Goal: Information Seeking & Learning: Check status

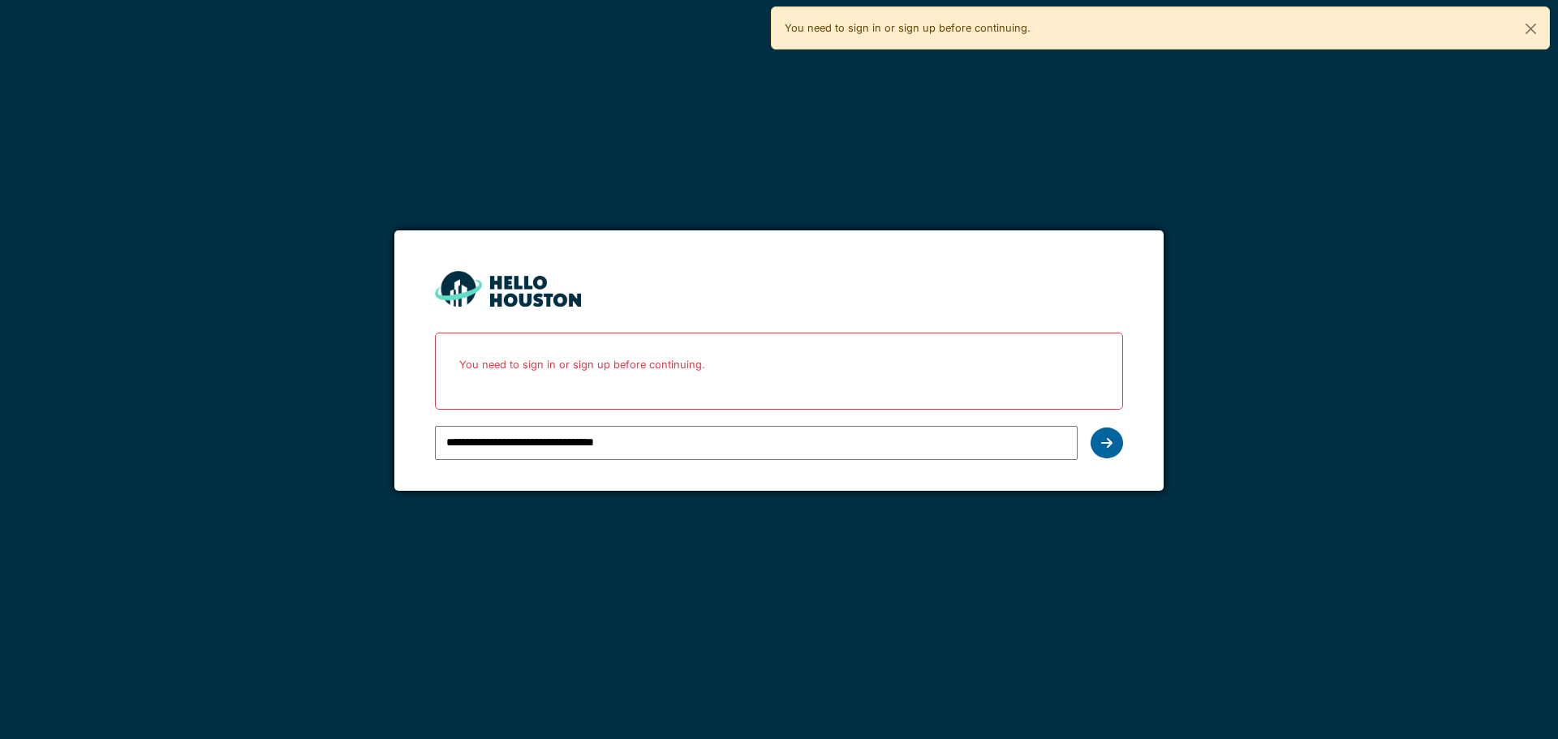
click at [1106, 446] on icon at bounding box center [1106, 443] width 11 height 13
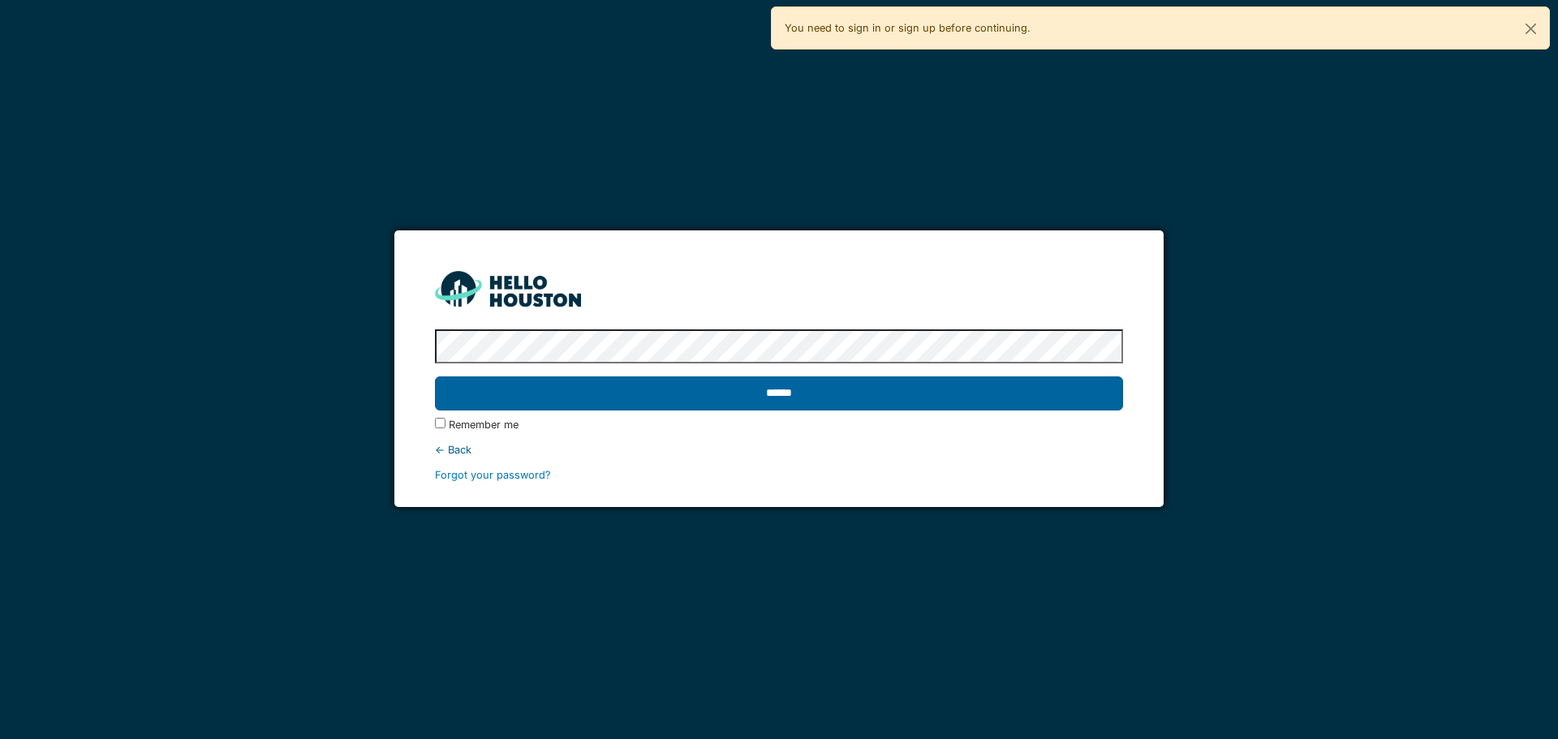
click at [911, 402] on input "******" at bounding box center [778, 393] width 687 height 34
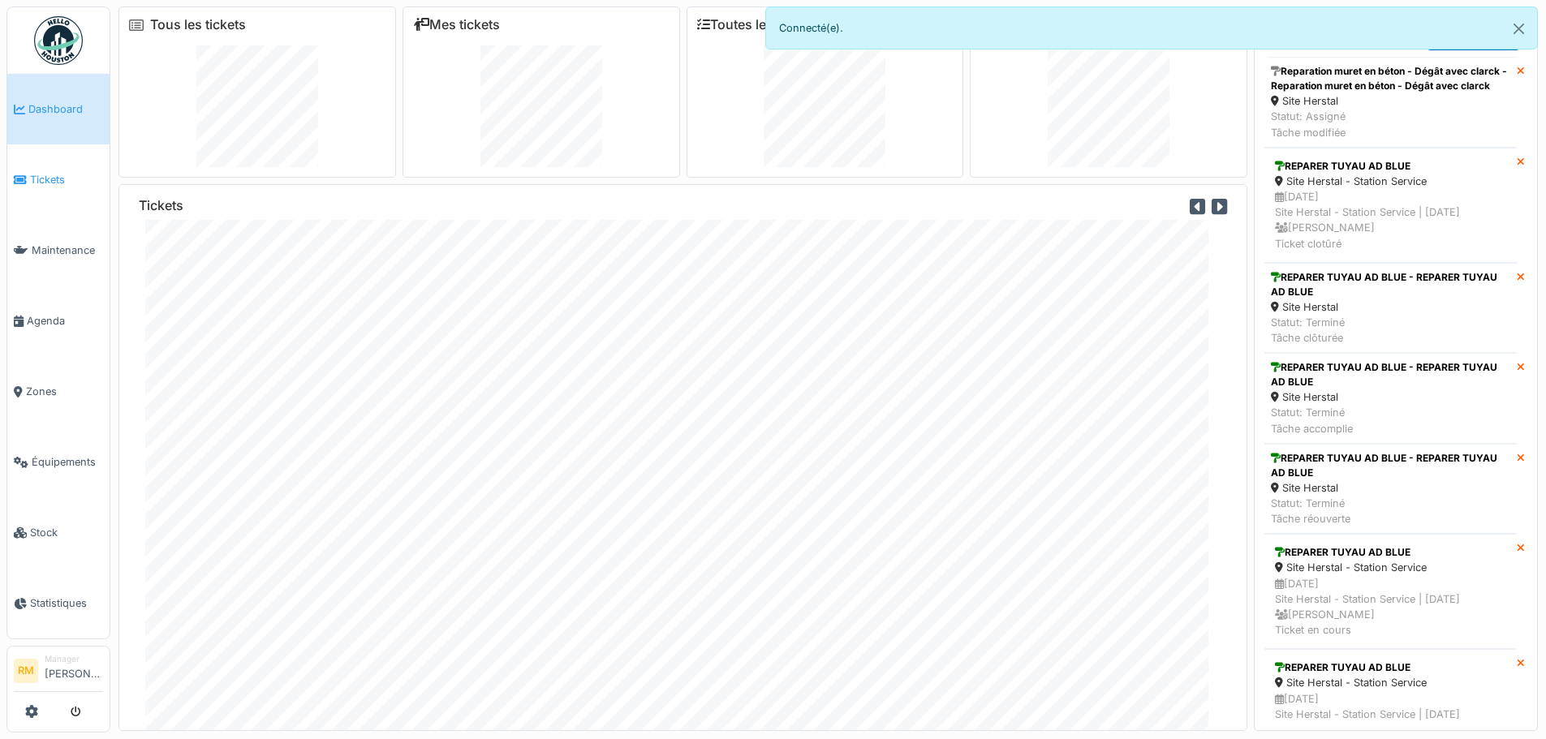
click at [50, 175] on span "Tickets" at bounding box center [66, 179] width 73 height 15
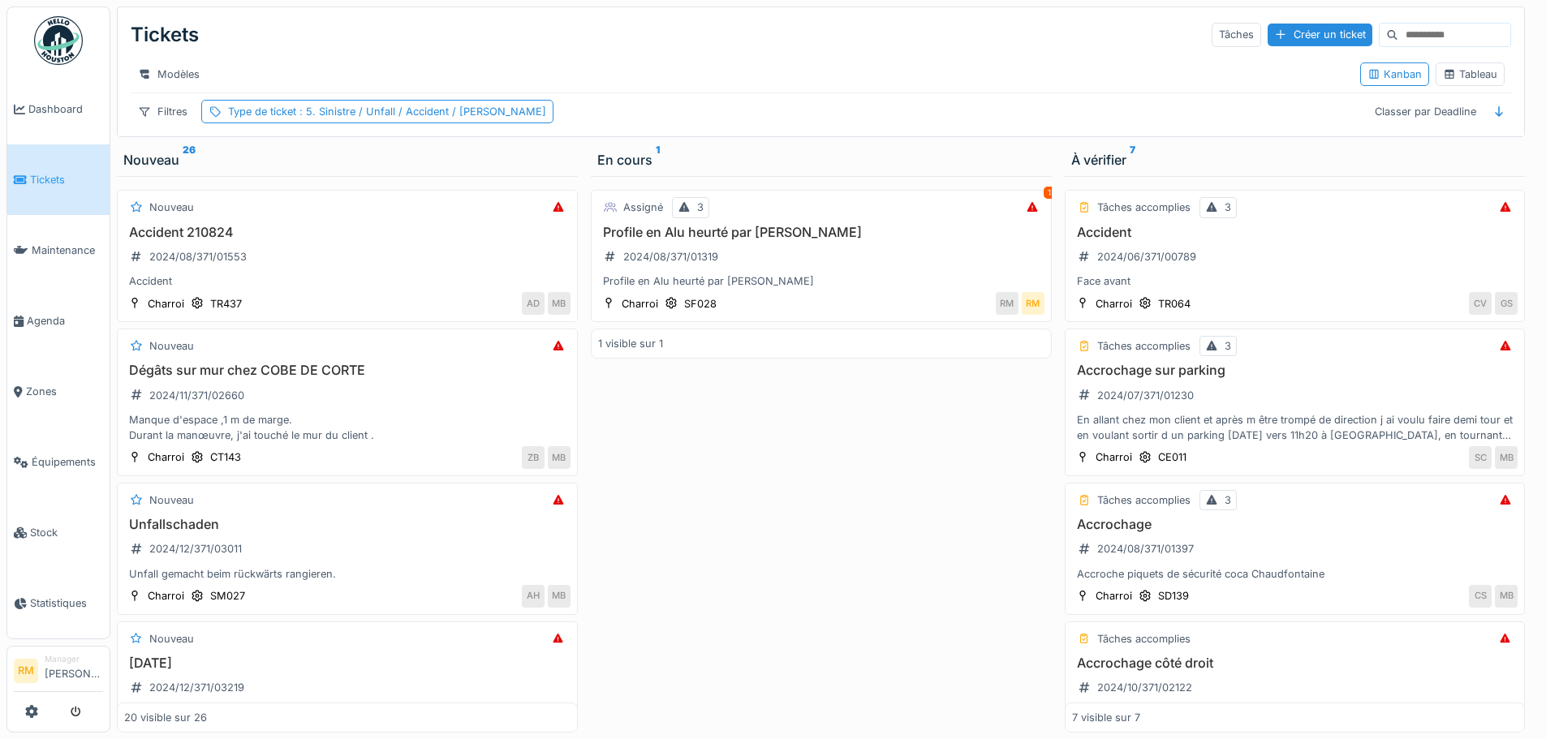
click at [154, 170] on div "Nouveau 26" at bounding box center [347, 159] width 448 height 19
click at [1421, 123] on div "Classer par Deadline" at bounding box center [1425, 112] width 116 height 24
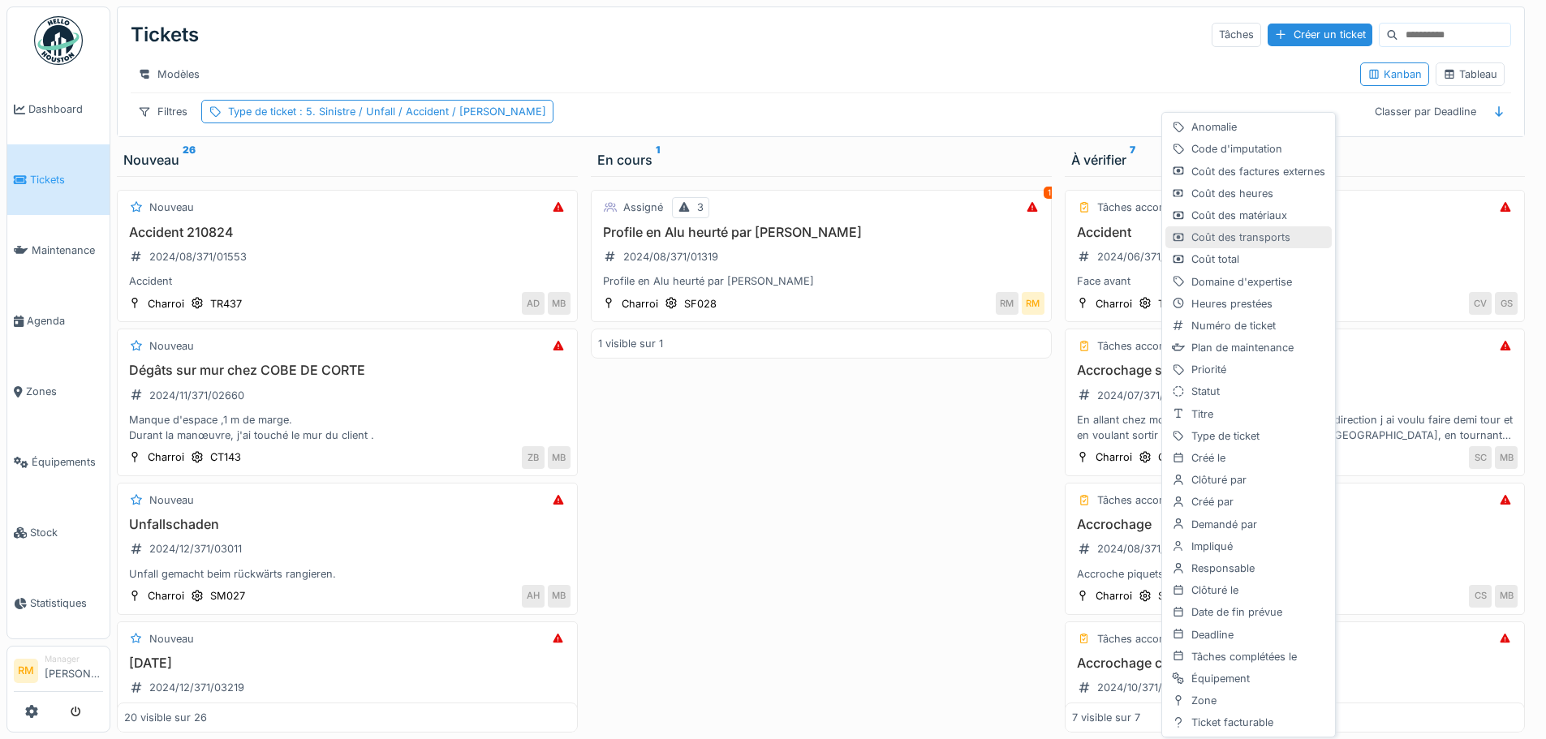
scroll to position [12, 0]
click at [1261, 447] on div "Créé le" at bounding box center [1248, 458] width 166 height 22
click at [931, 56] on div "Modèles Kanban Tableau" at bounding box center [821, 74] width 1380 height 37
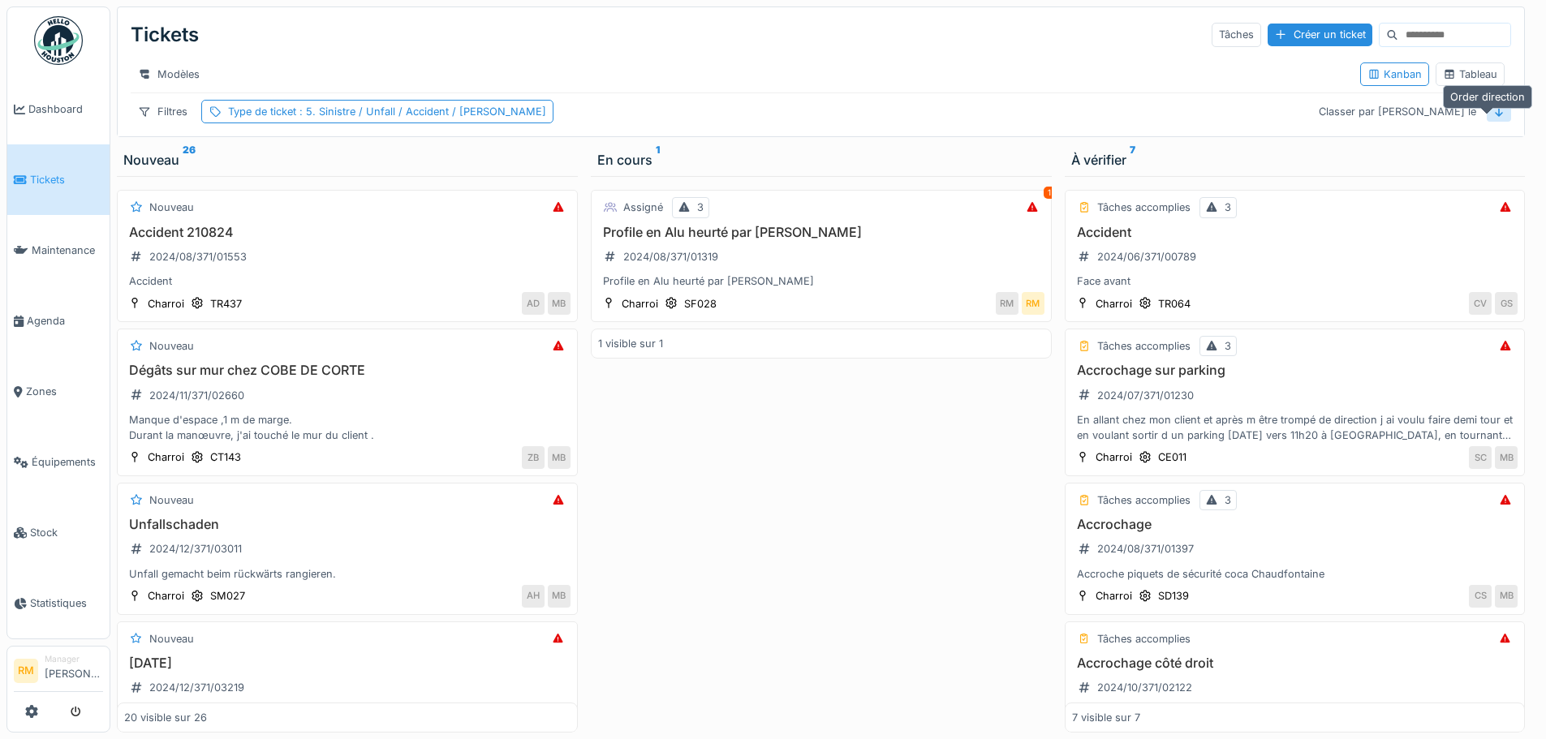
click at [1492, 116] on icon at bounding box center [1498, 111] width 13 height 11
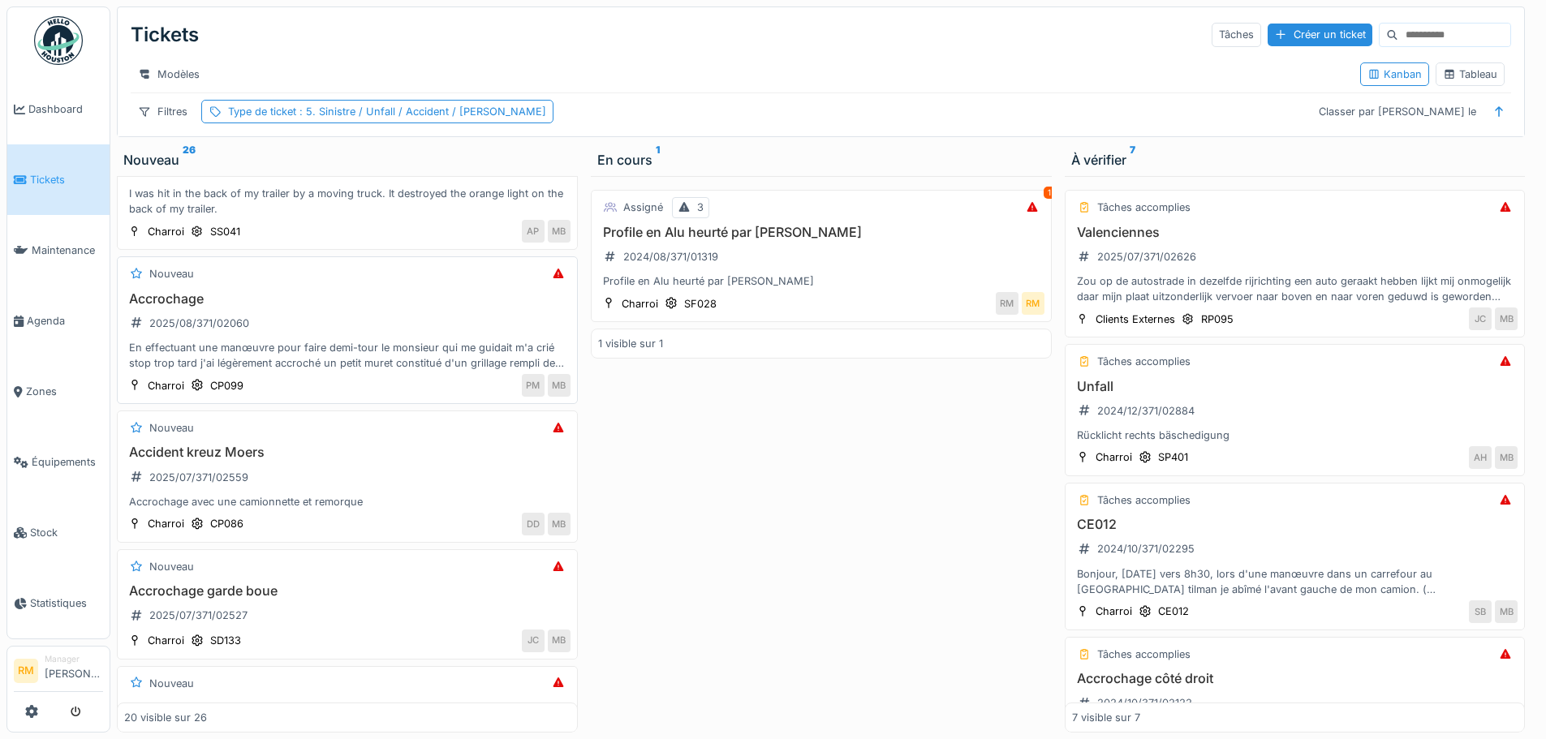
scroll to position [0, 0]
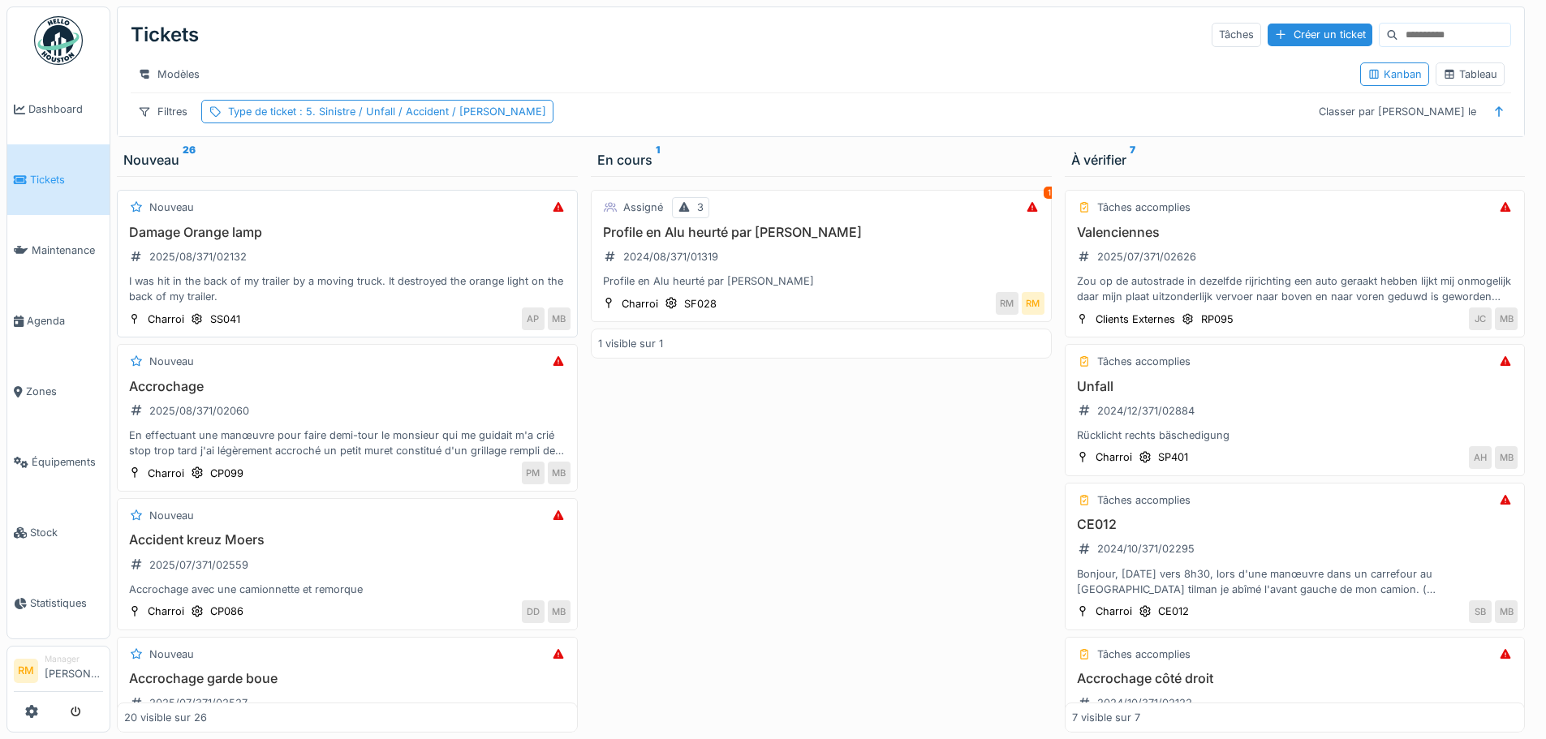
click at [407, 290] on div "I was hit in the back of my trailer by a moving truck. It destroyed the orange …" at bounding box center [347, 288] width 446 height 31
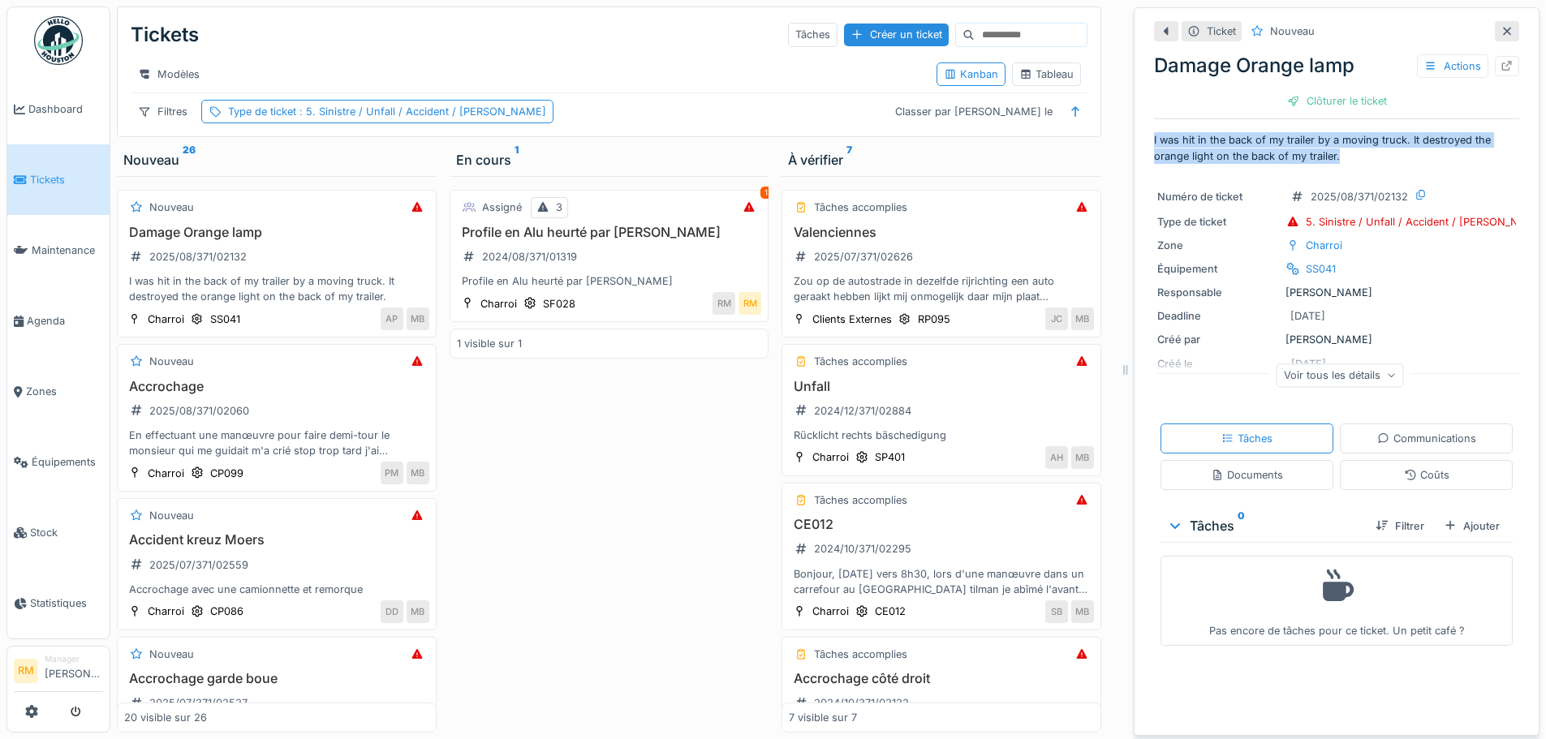
drag, startPoint x: 1340, startPoint y: 155, endPoint x: 1138, endPoint y: 136, distance: 202.9
click at [1138, 136] on div "Ticket Nouveau Damage Orange lamp Actions Clôturer le ticket I was hit in the b…" at bounding box center [1337, 371] width 406 height 729
copy p "I was hit in the back of my trailer by a moving truck. It destroyed the orange …"
click at [1500, 67] on icon at bounding box center [1506, 66] width 13 height 11
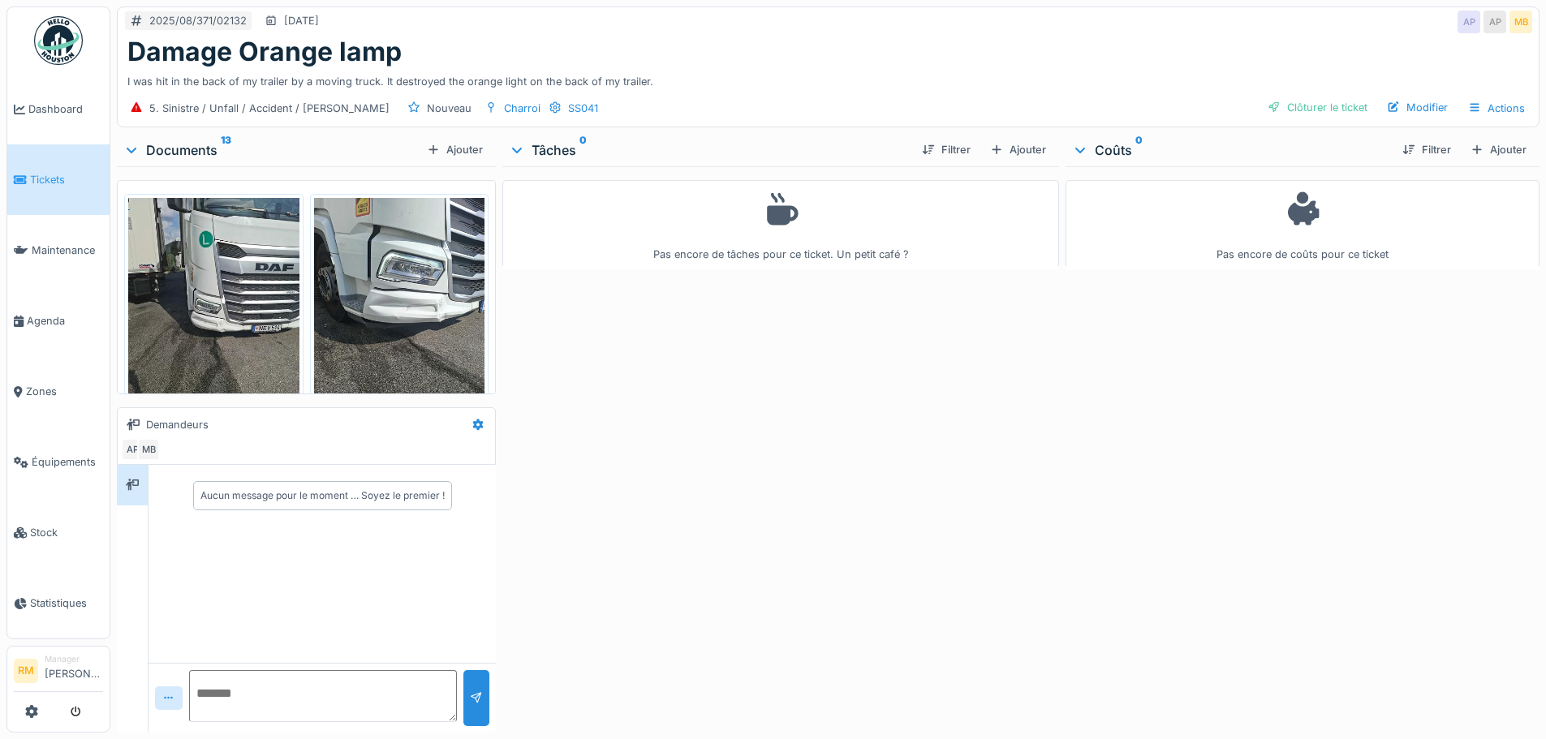
click at [239, 239] on img at bounding box center [213, 312] width 171 height 228
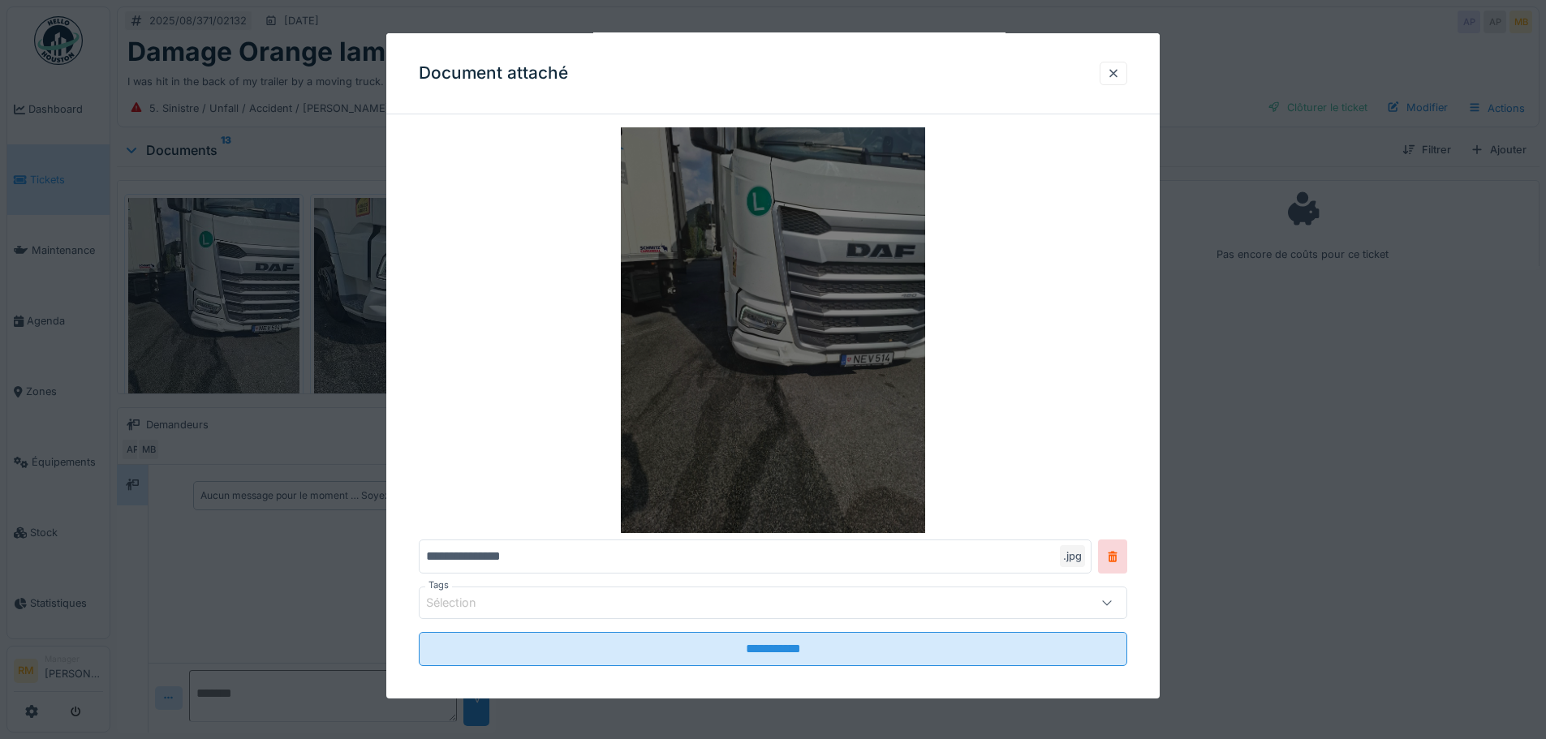
scroll to position [59, 0]
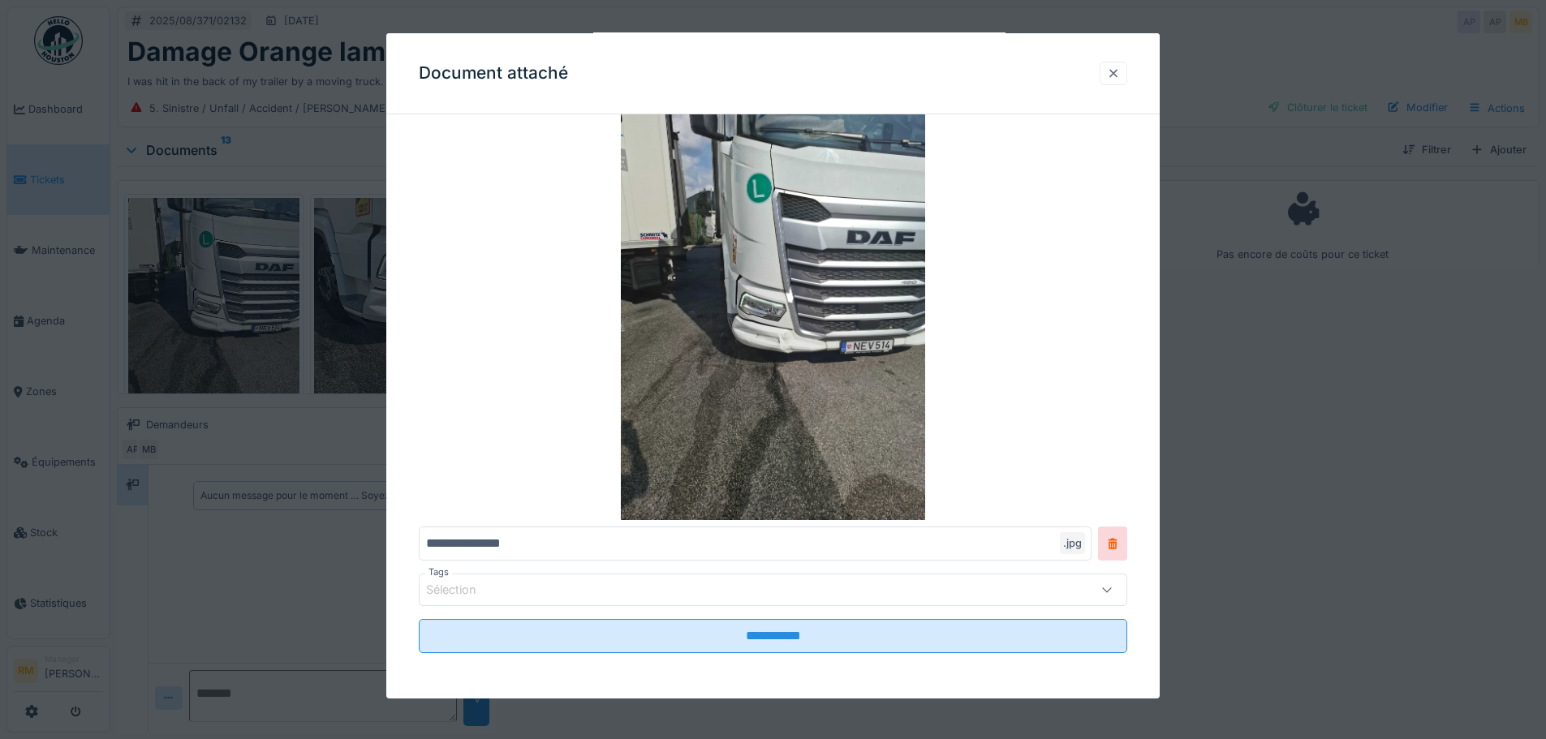
click at [1114, 72] on div at bounding box center [1113, 73] width 13 height 15
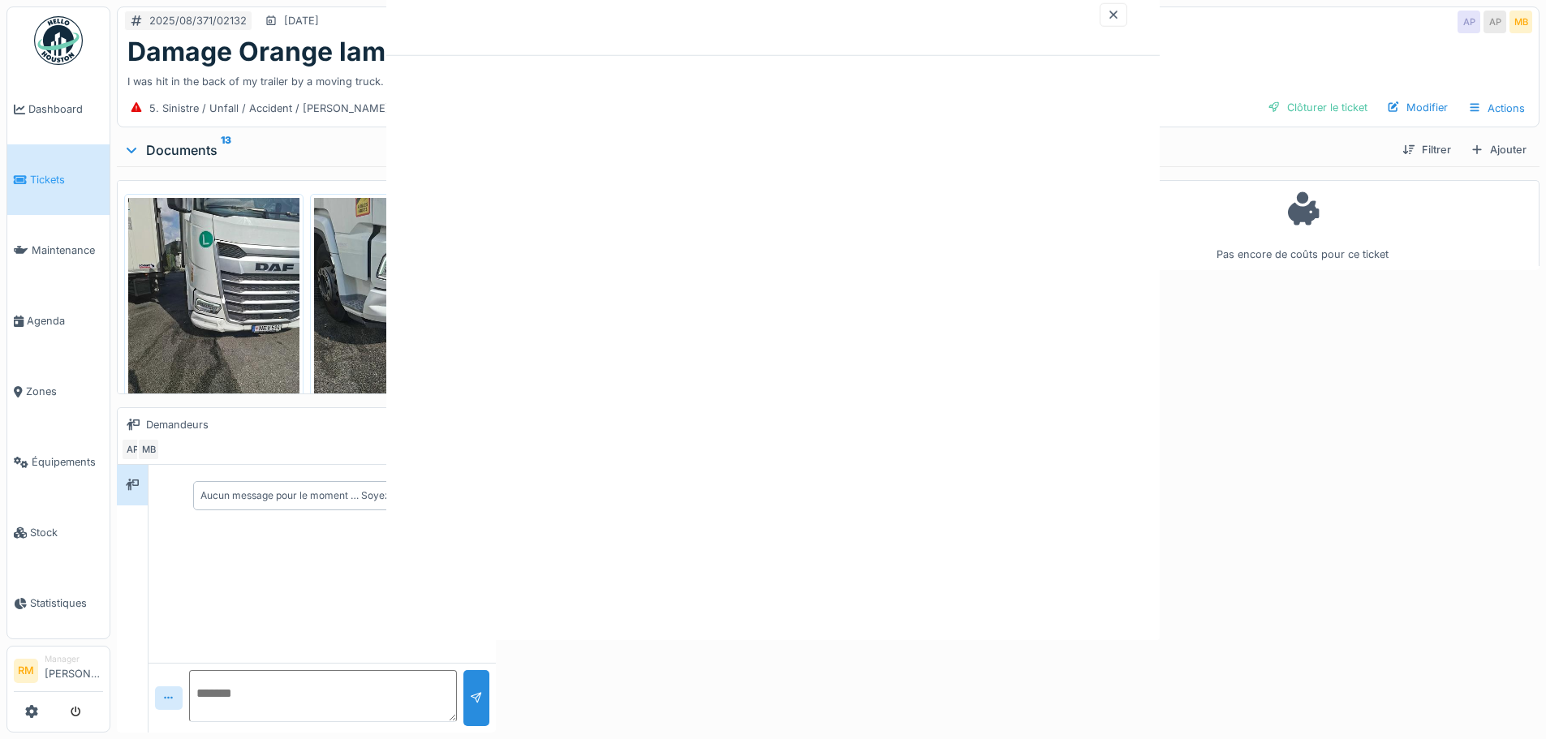
scroll to position [0, 0]
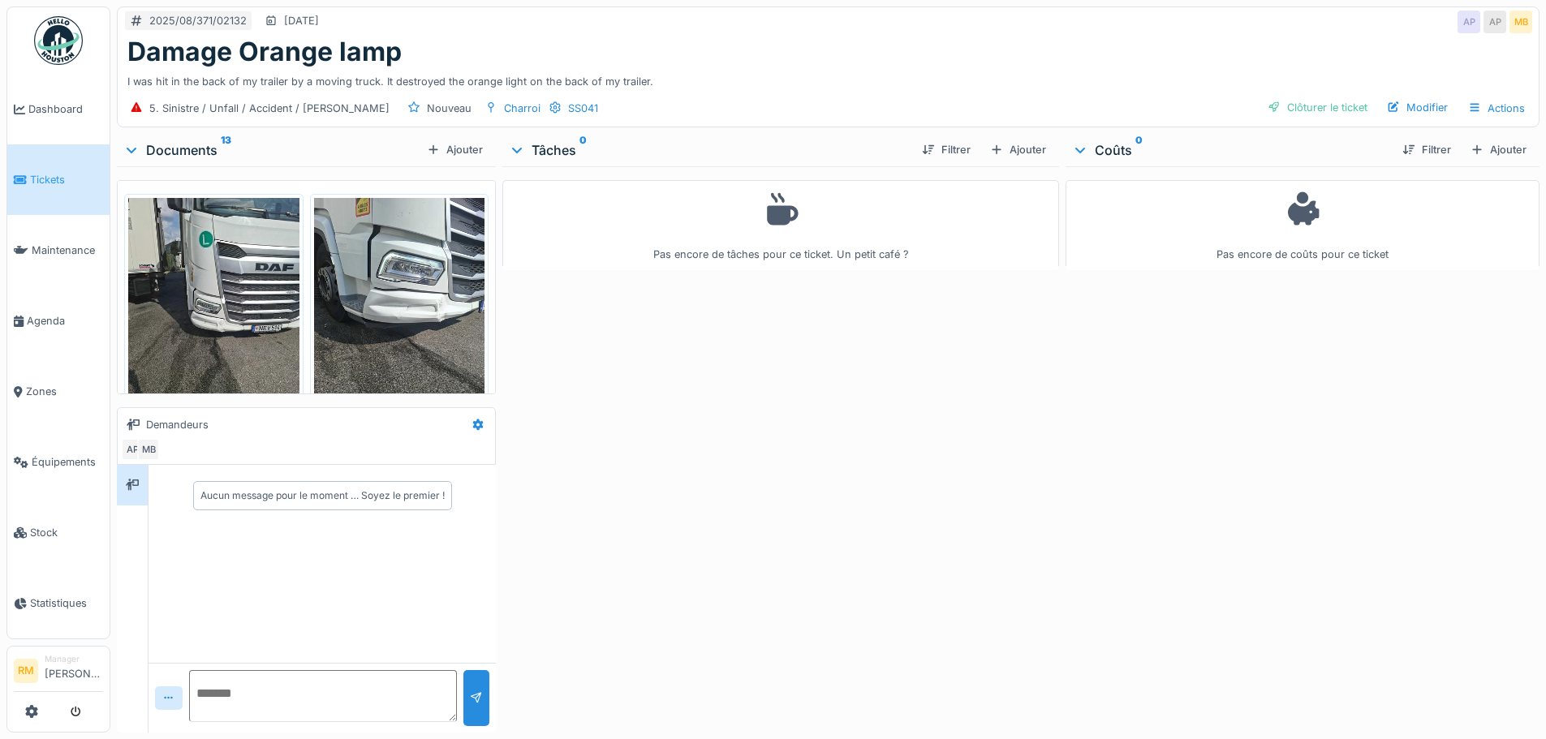
click at [361, 327] on img at bounding box center [399, 312] width 171 height 228
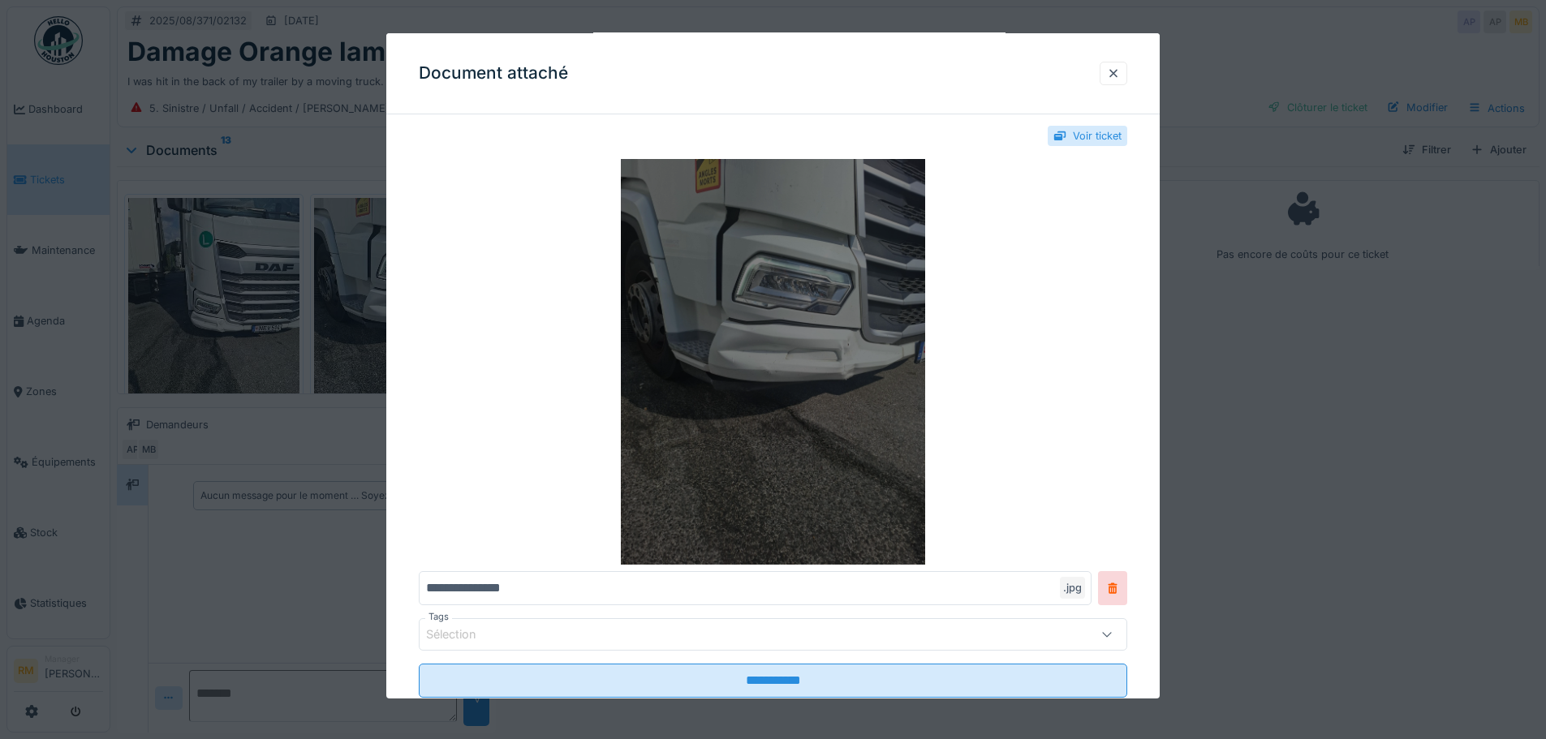
scroll to position [59, 0]
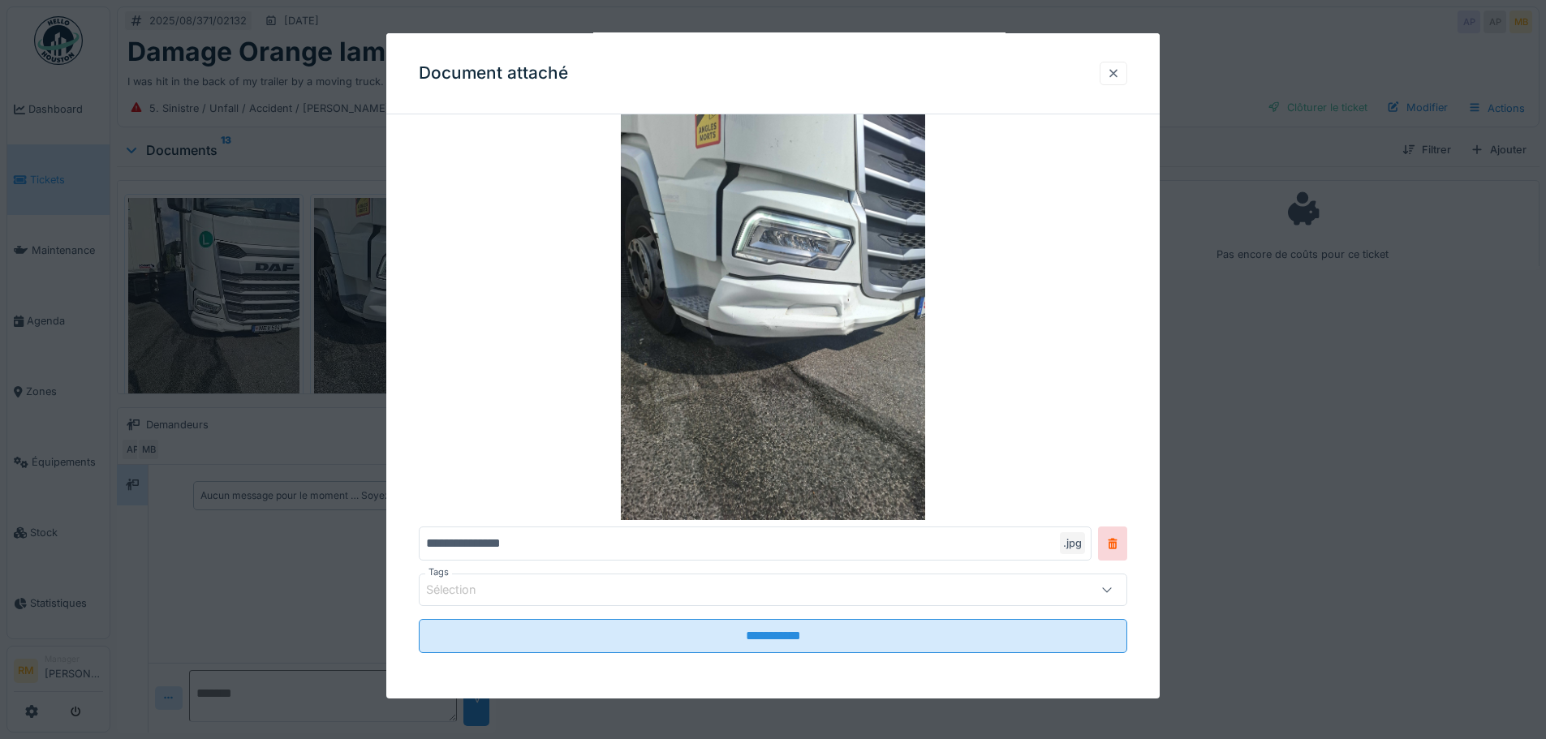
click at [1123, 64] on div at bounding box center [1113, 74] width 28 height 24
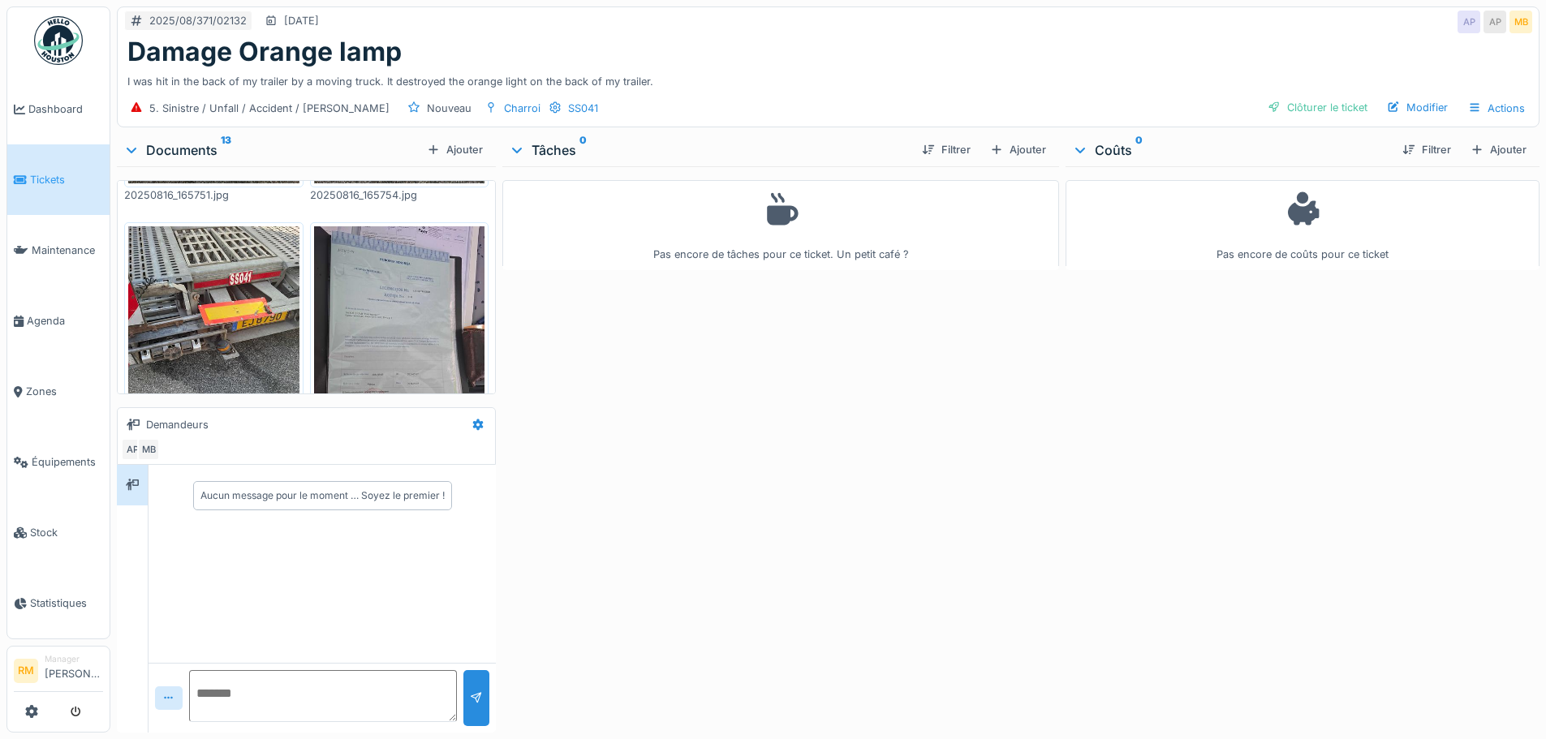
scroll to position [243, 0]
click at [253, 303] on img at bounding box center [213, 340] width 171 height 228
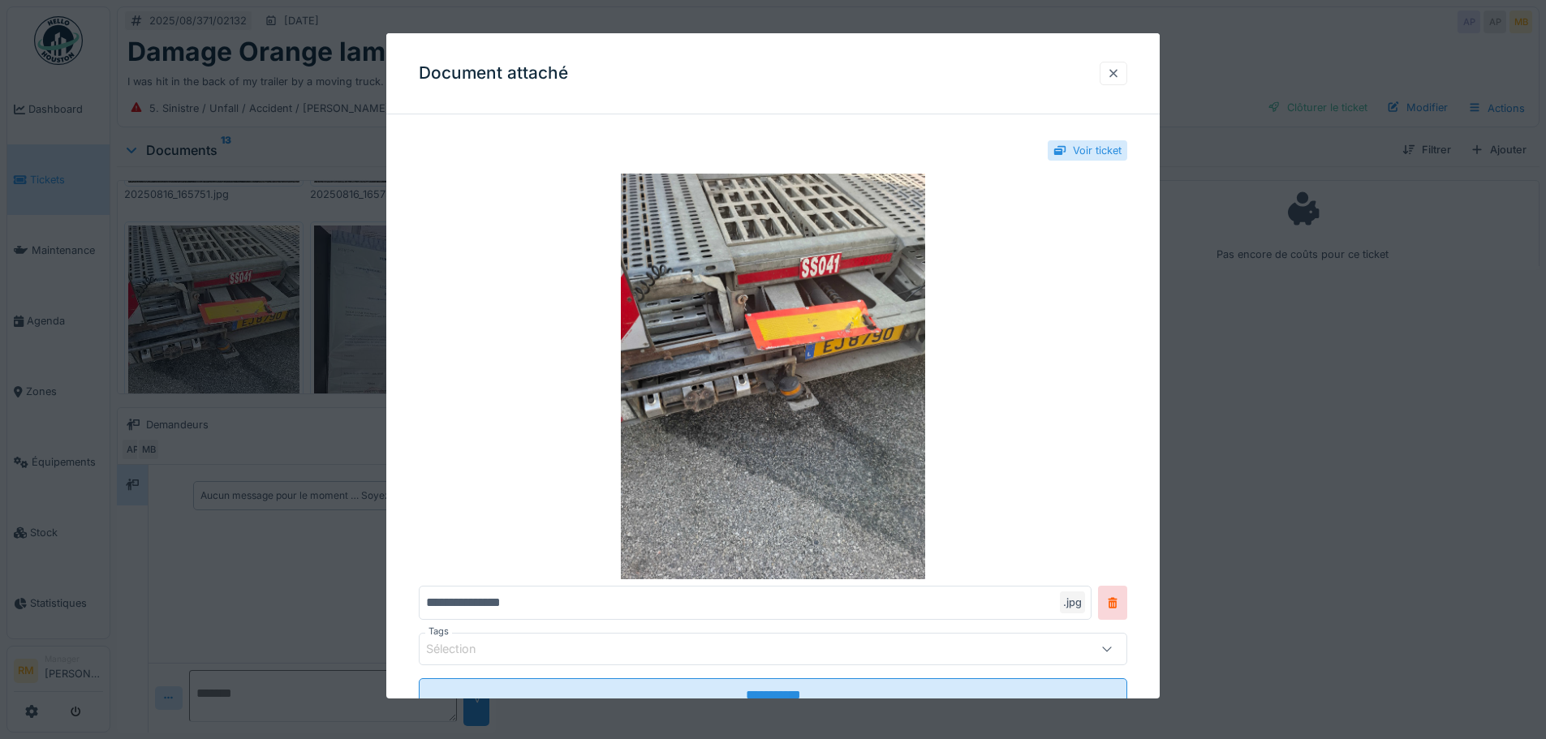
click at [1120, 76] on div at bounding box center [1113, 73] width 13 height 15
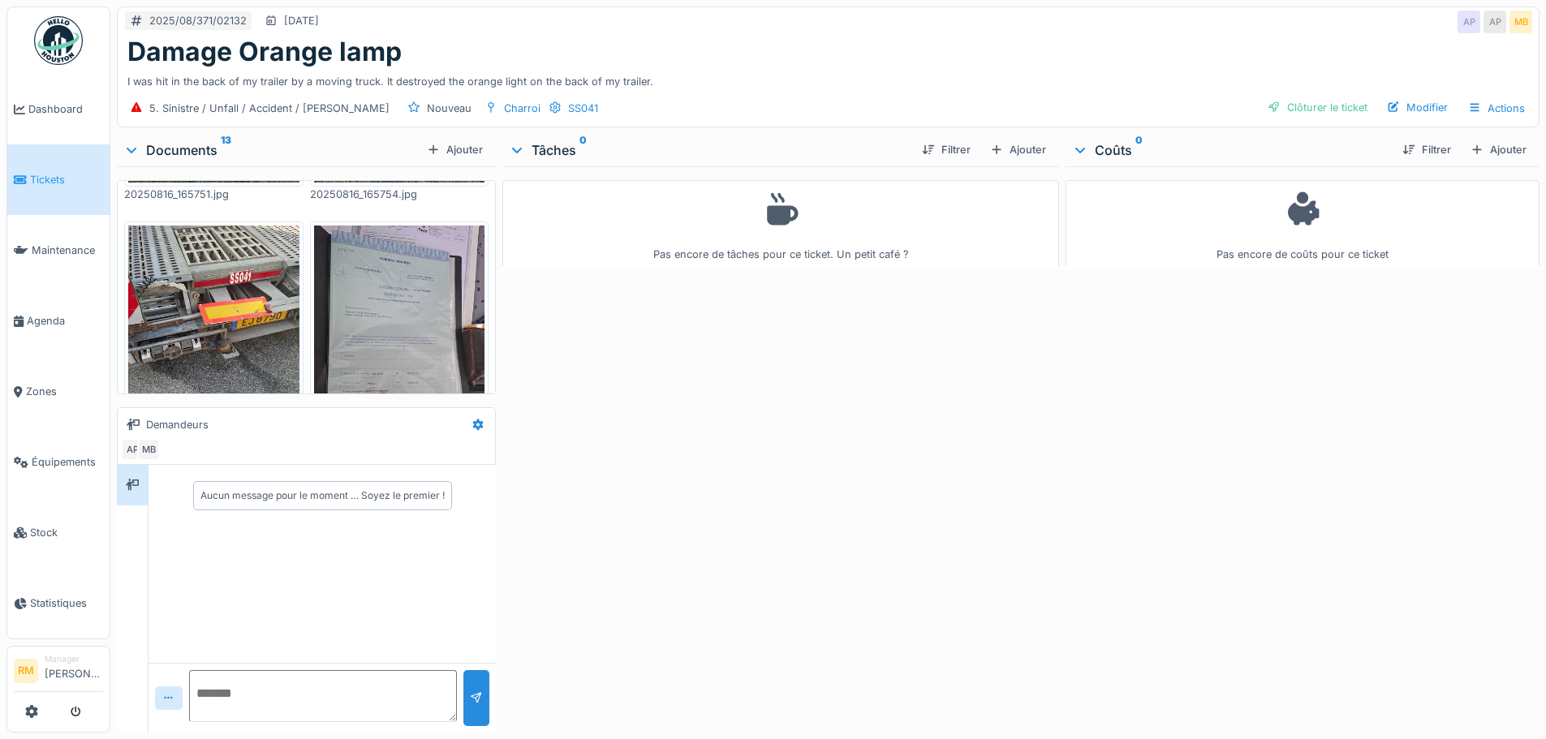
click at [370, 300] on img at bounding box center [399, 340] width 171 height 228
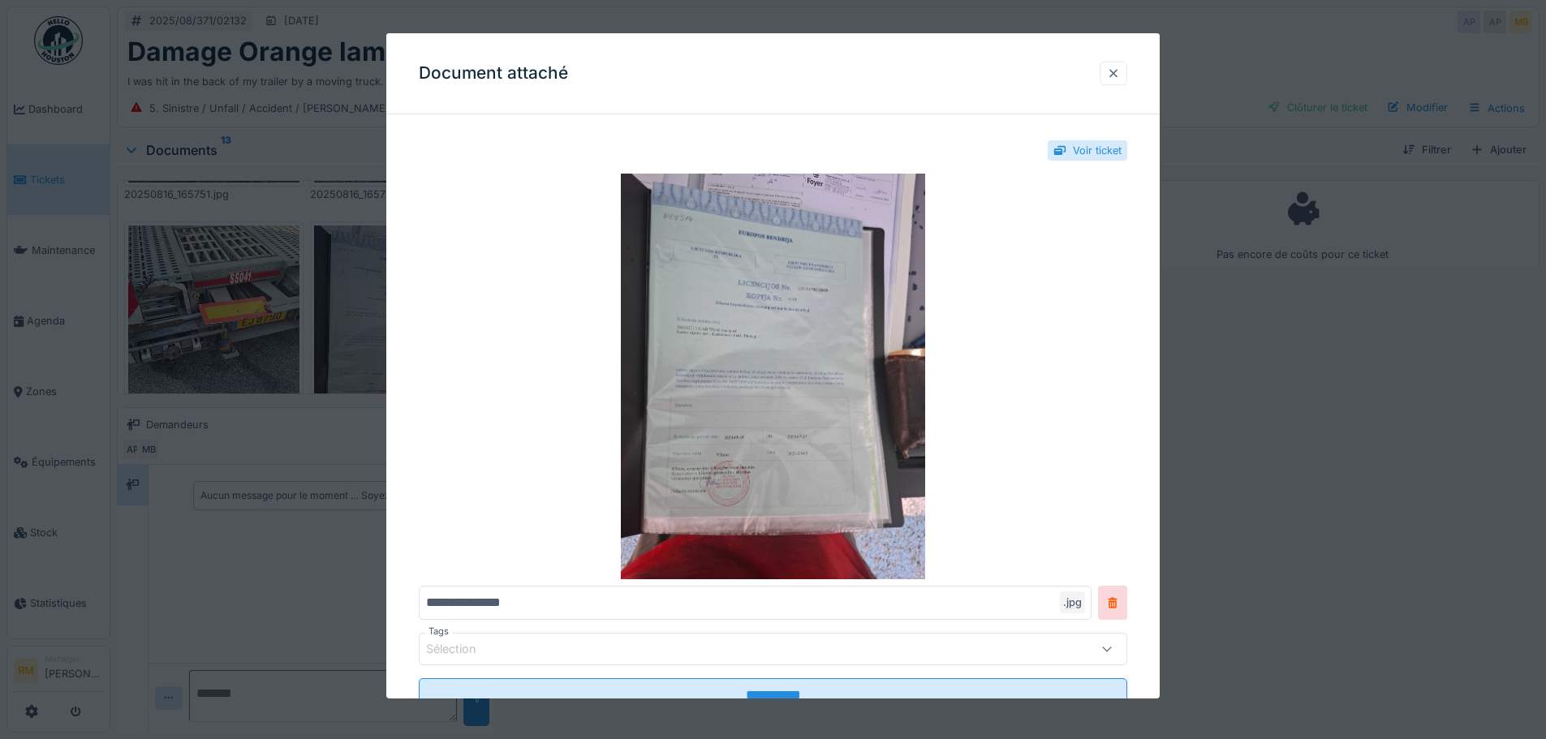
click at [1127, 69] on div at bounding box center [1113, 74] width 28 height 24
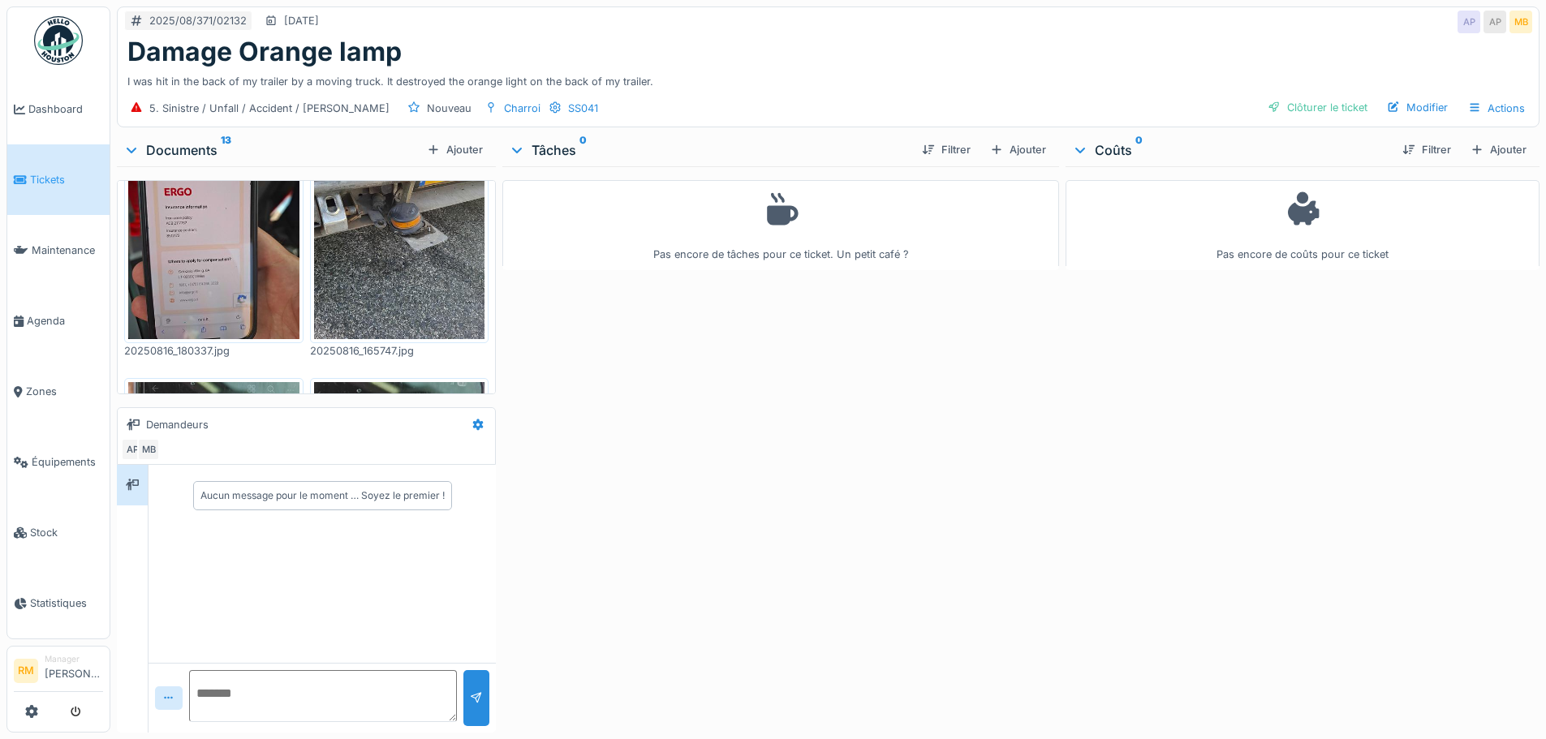
scroll to position [811, 0]
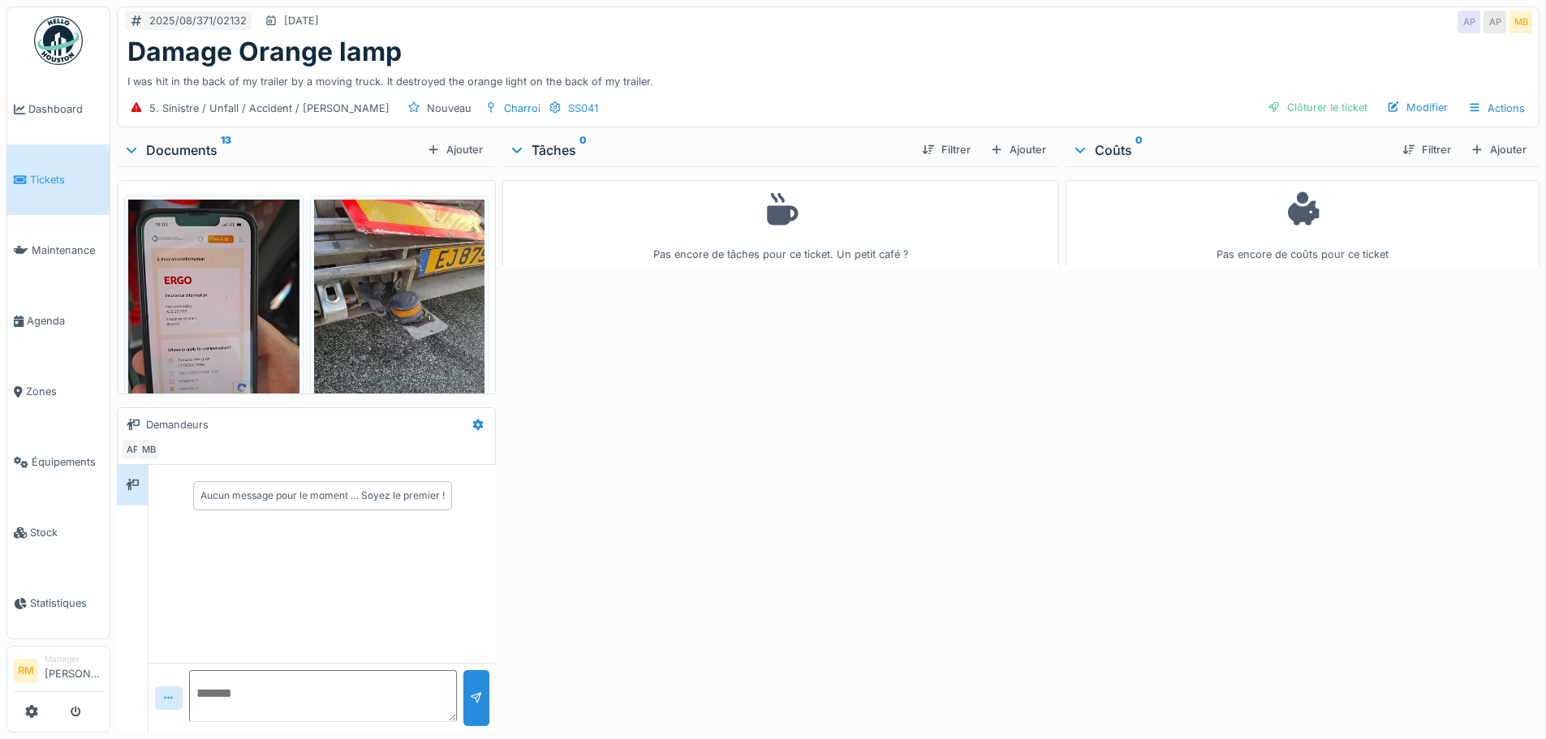
click at [388, 335] on img at bounding box center [399, 314] width 171 height 228
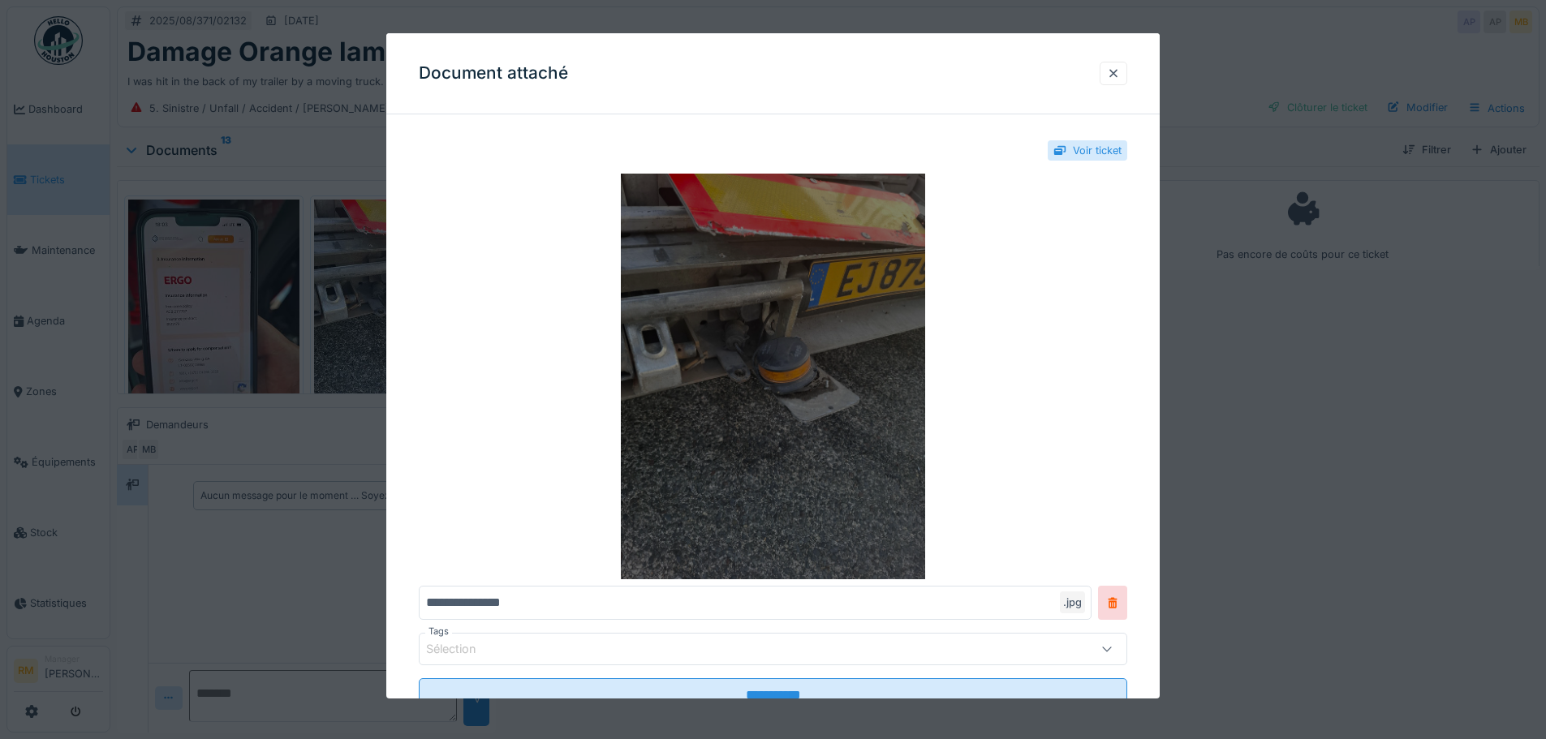
click at [837, 372] on img at bounding box center [773, 377] width 708 height 406
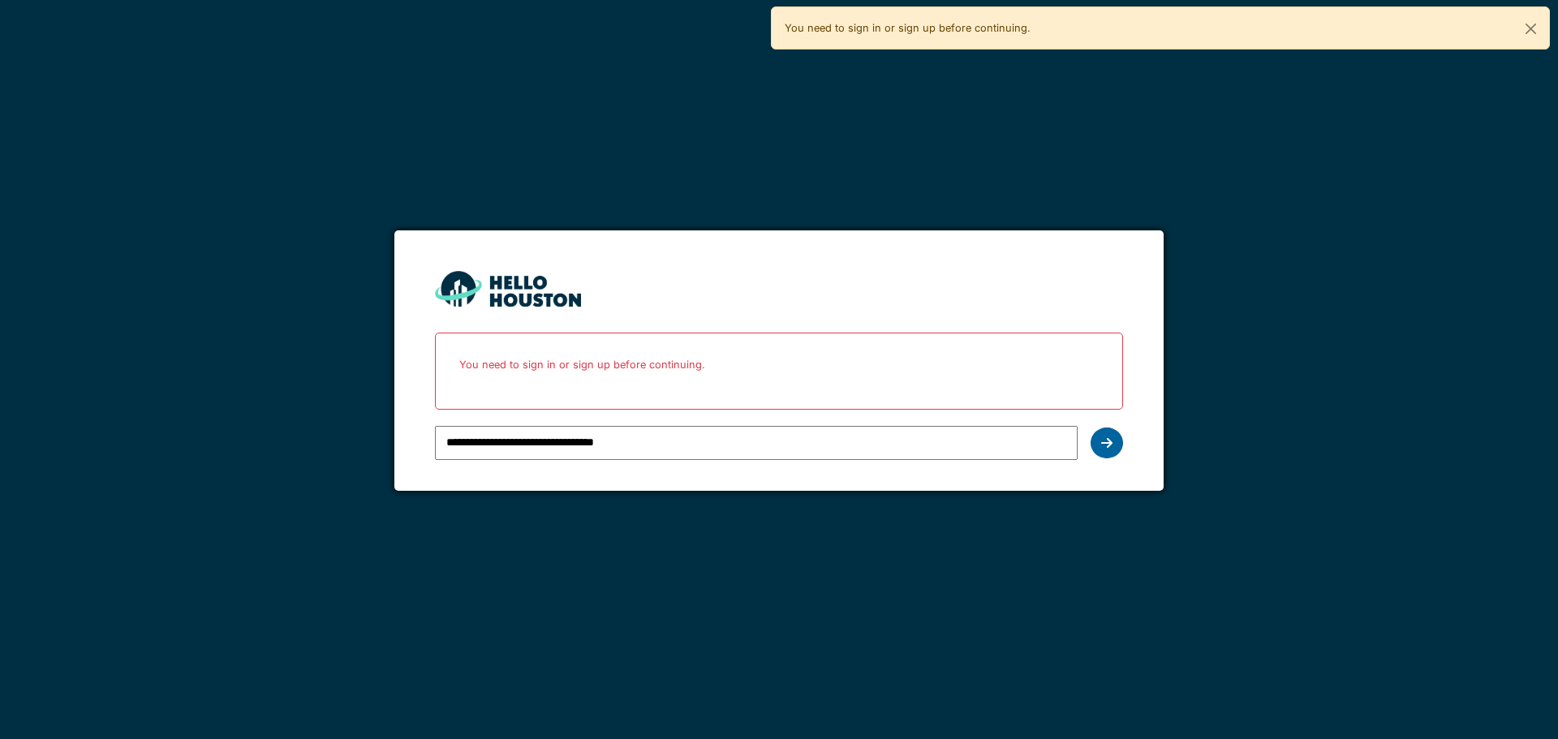
click at [1098, 443] on div at bounding box center [1107, 443] width 32 height 31
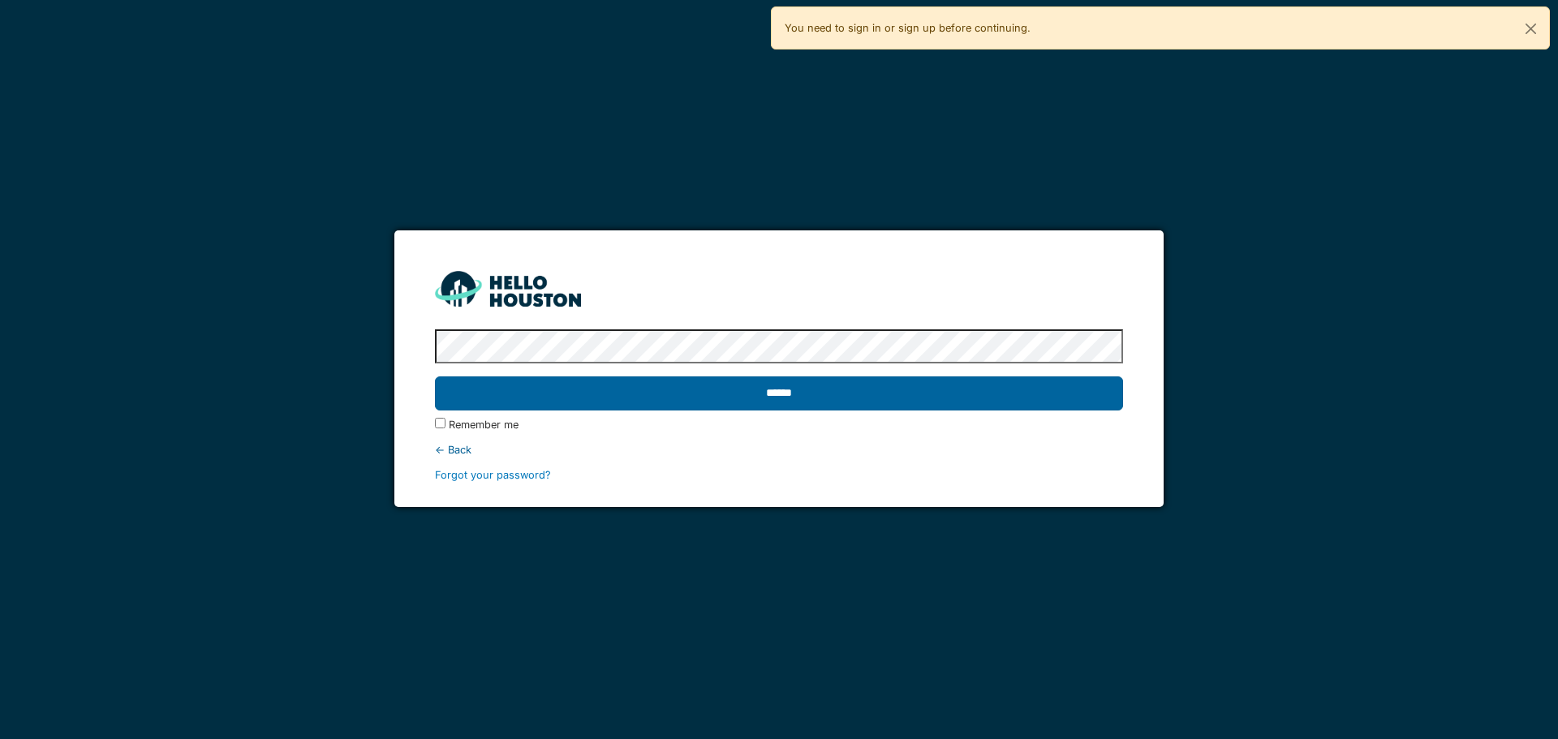
click at [611, 376] on input "******" at bounding box center [778, 393] width 687 height 34
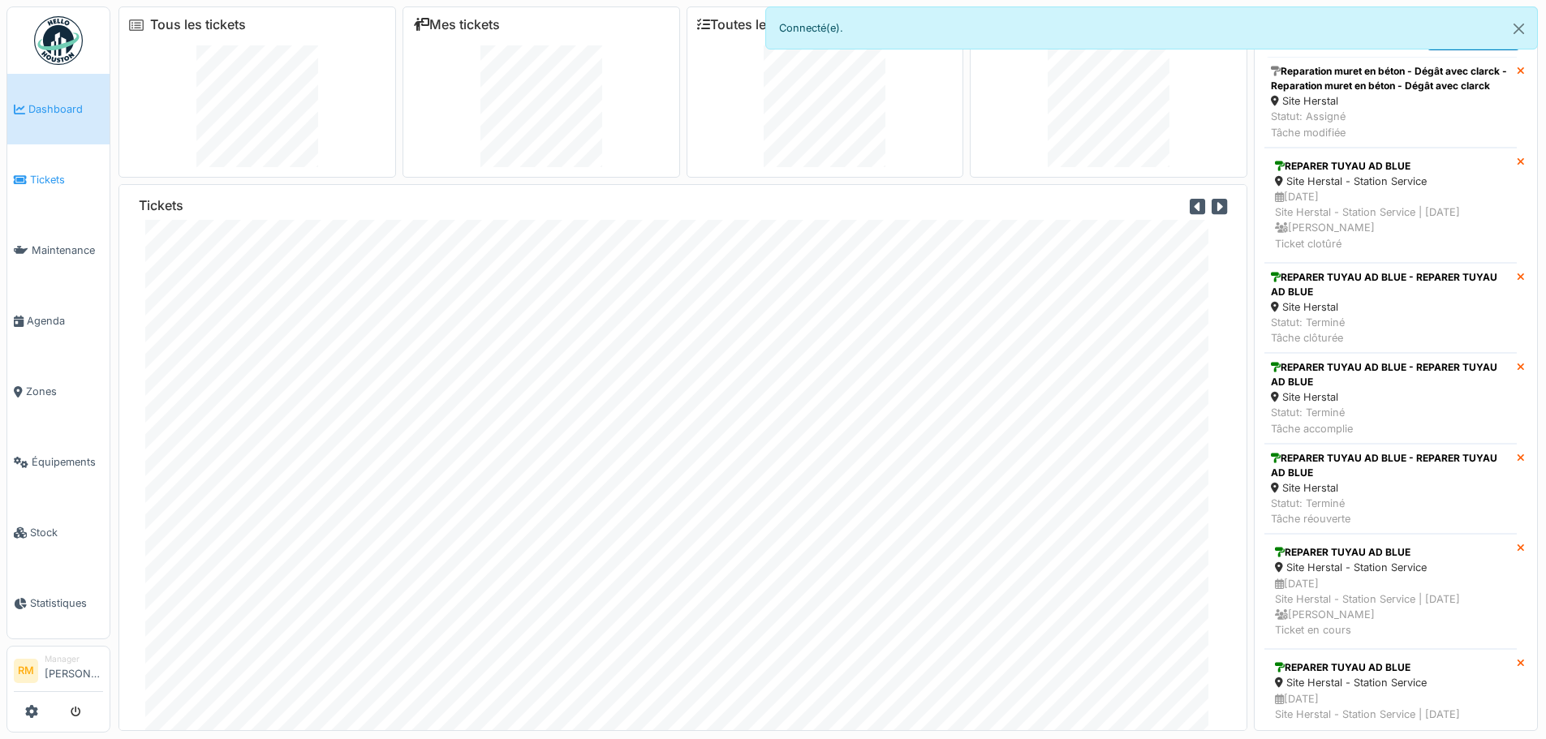
click at [72, 165] on link "Tickets" at bounding box center [58, 179] width 102 height 71
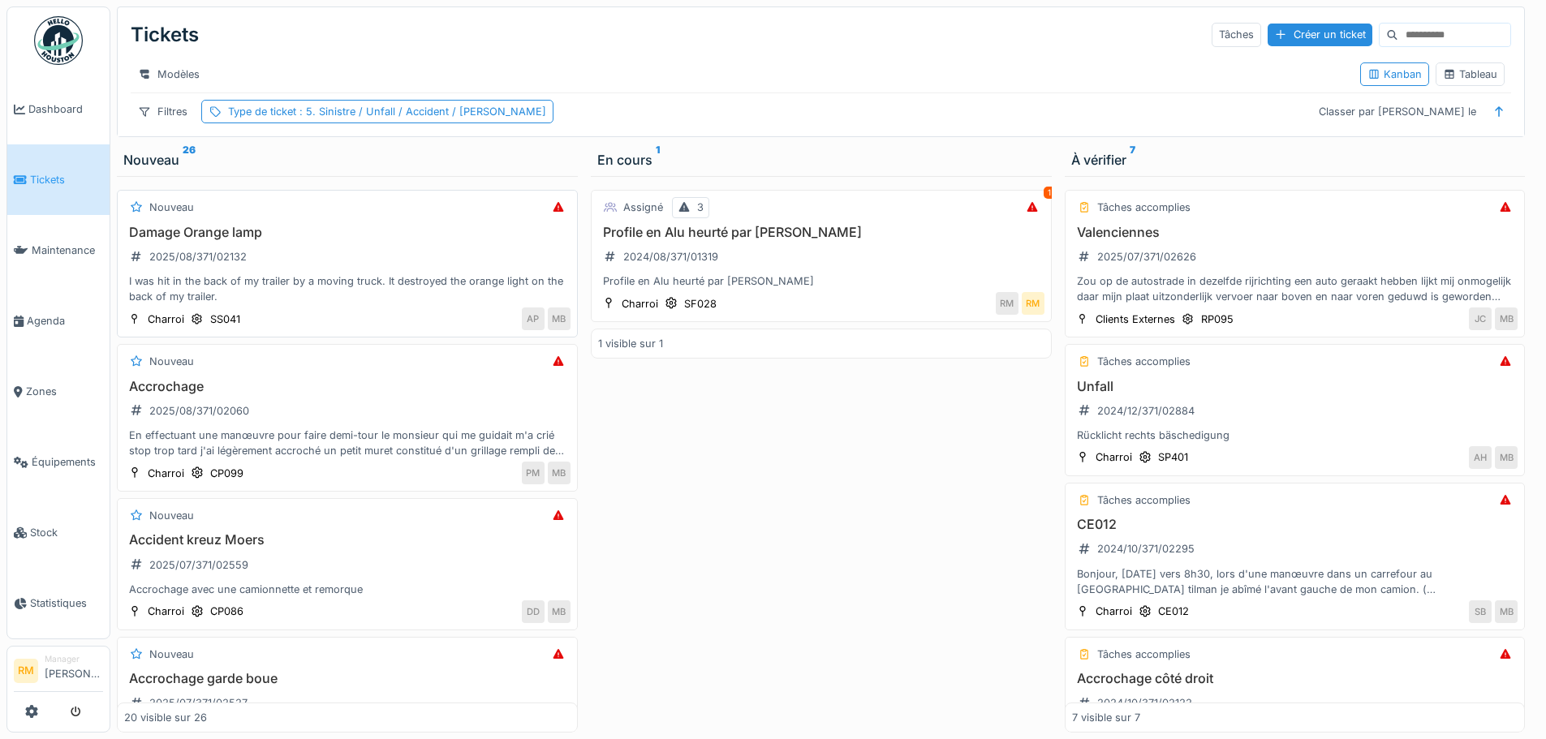
click at [381, 265] on div "Damage Orange lamp 2025/08/371/02132 I was hit in the back of my trailer by a m…" at bounding box center [347, 265] width 446 height 80
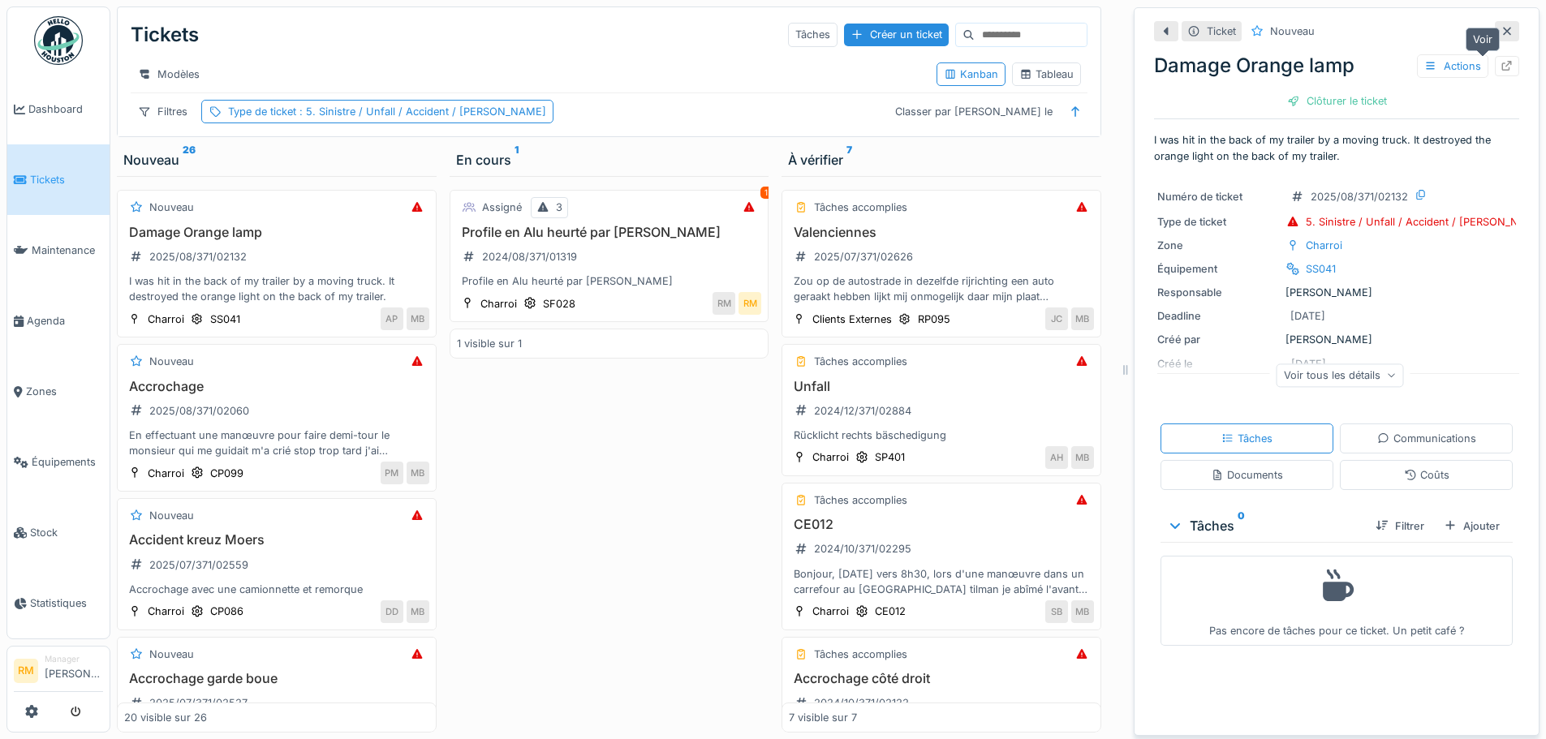
click at [1500, 58] on div at bounding box center [1506, 65] width 13 height 15
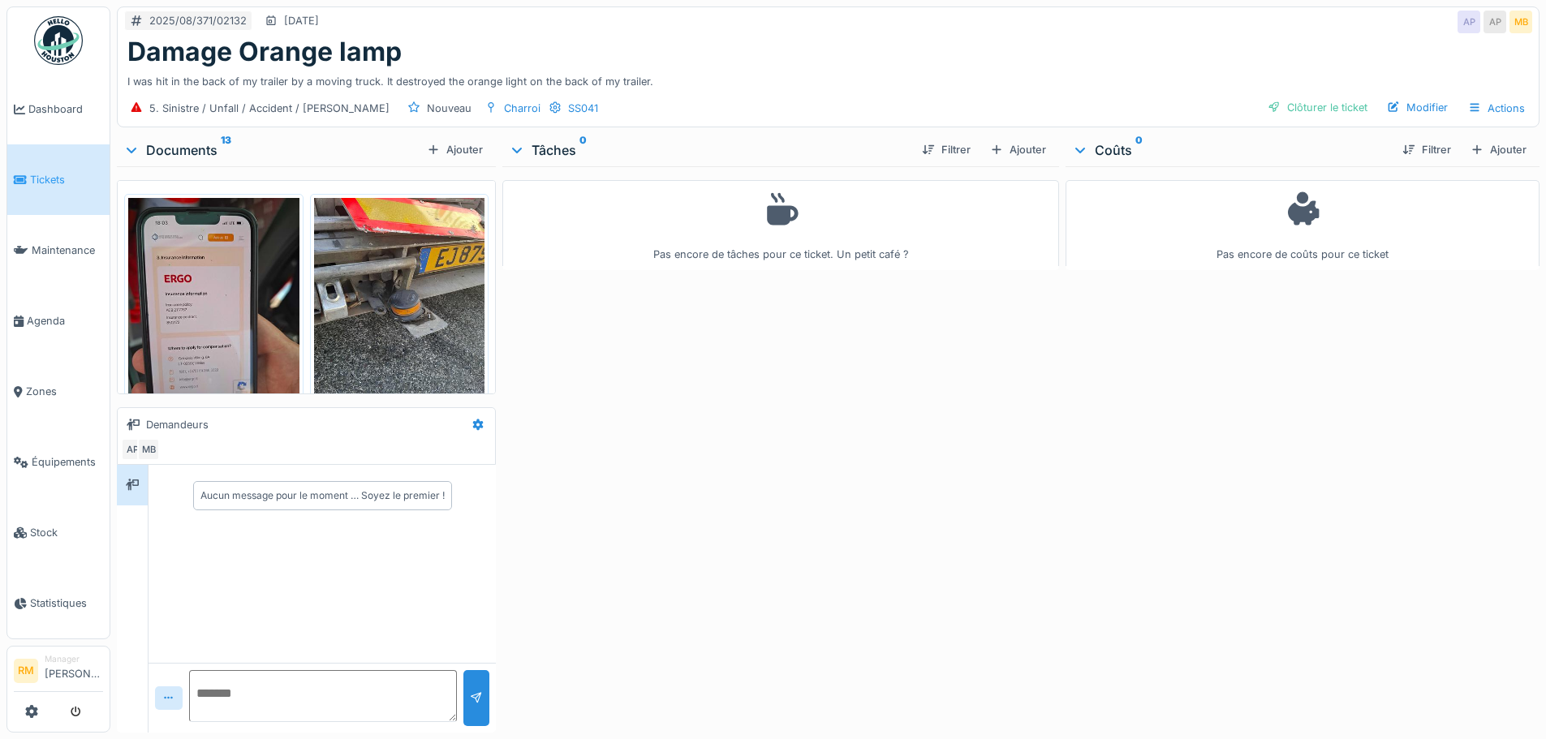
scroll to position [807, 0]
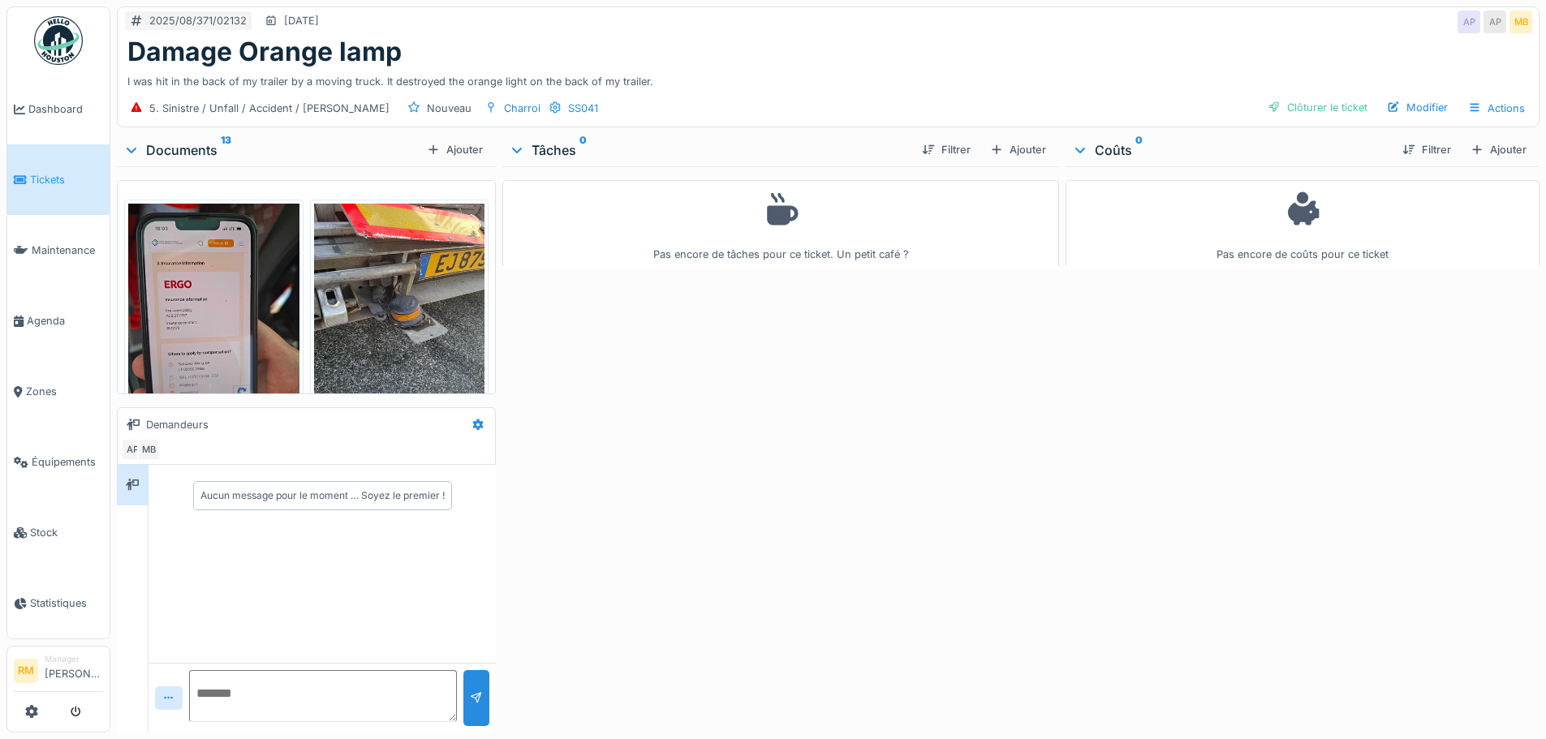
click at [379, 282] on img at bounding box center [399, 318] width 171 height 228
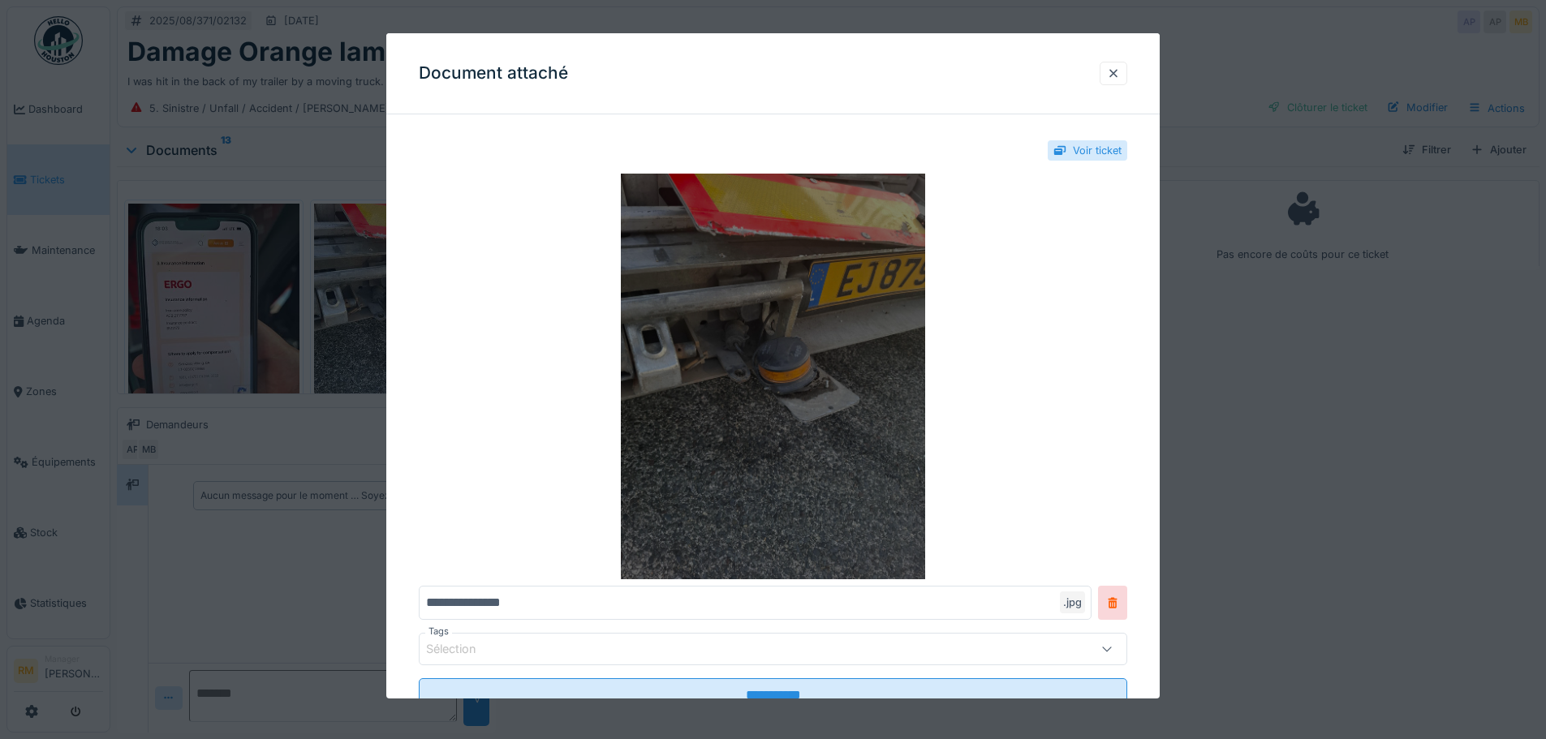
click at [811, 349] on img at bounding box center [773, 377] width 708 height 406
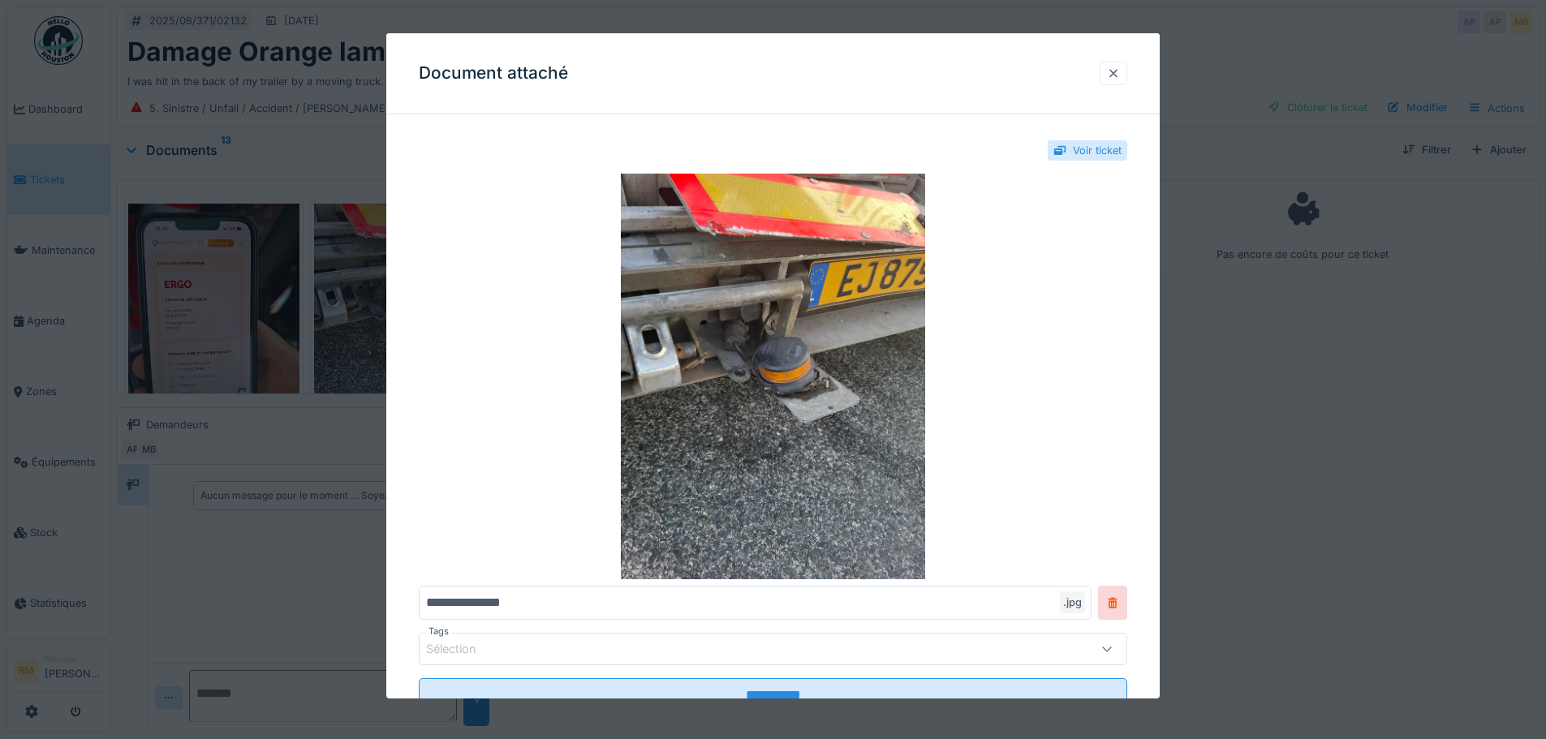
click at [1118, 77] on div at bounding box center [1113, 73] width 13 height 15
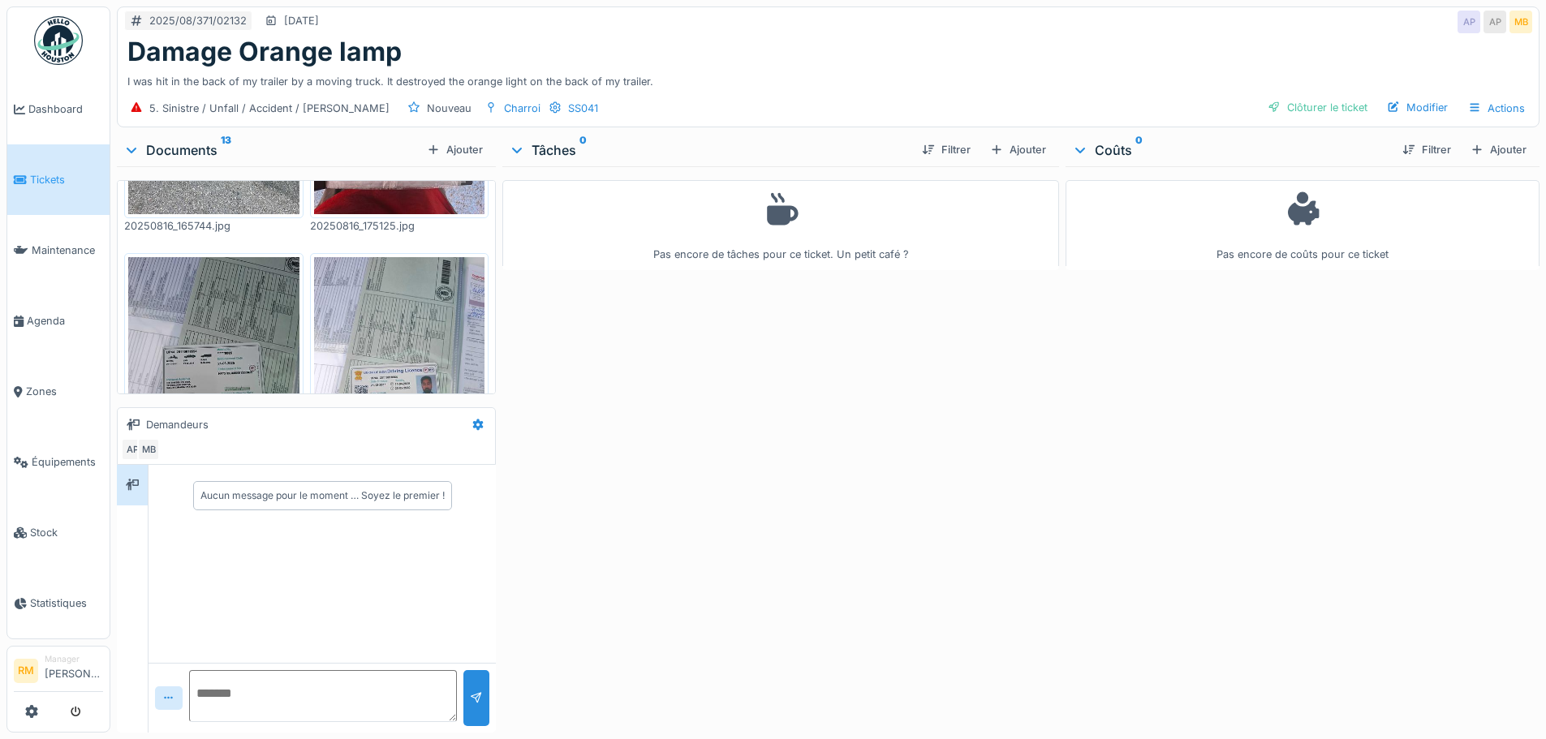
scroll to position [239, 0]
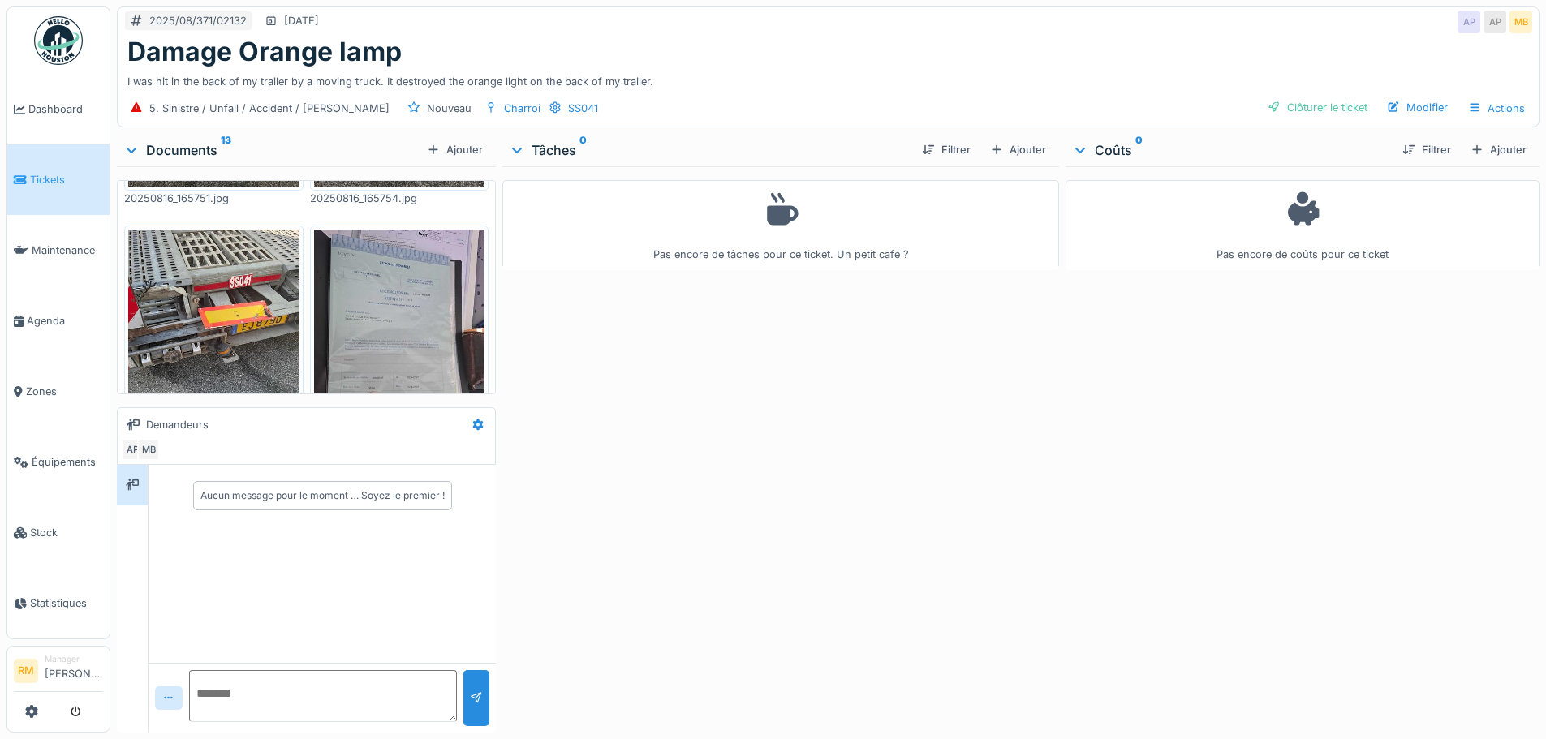
click at [222, 263] on img at bounding box center [213, 344] width 171 height 228
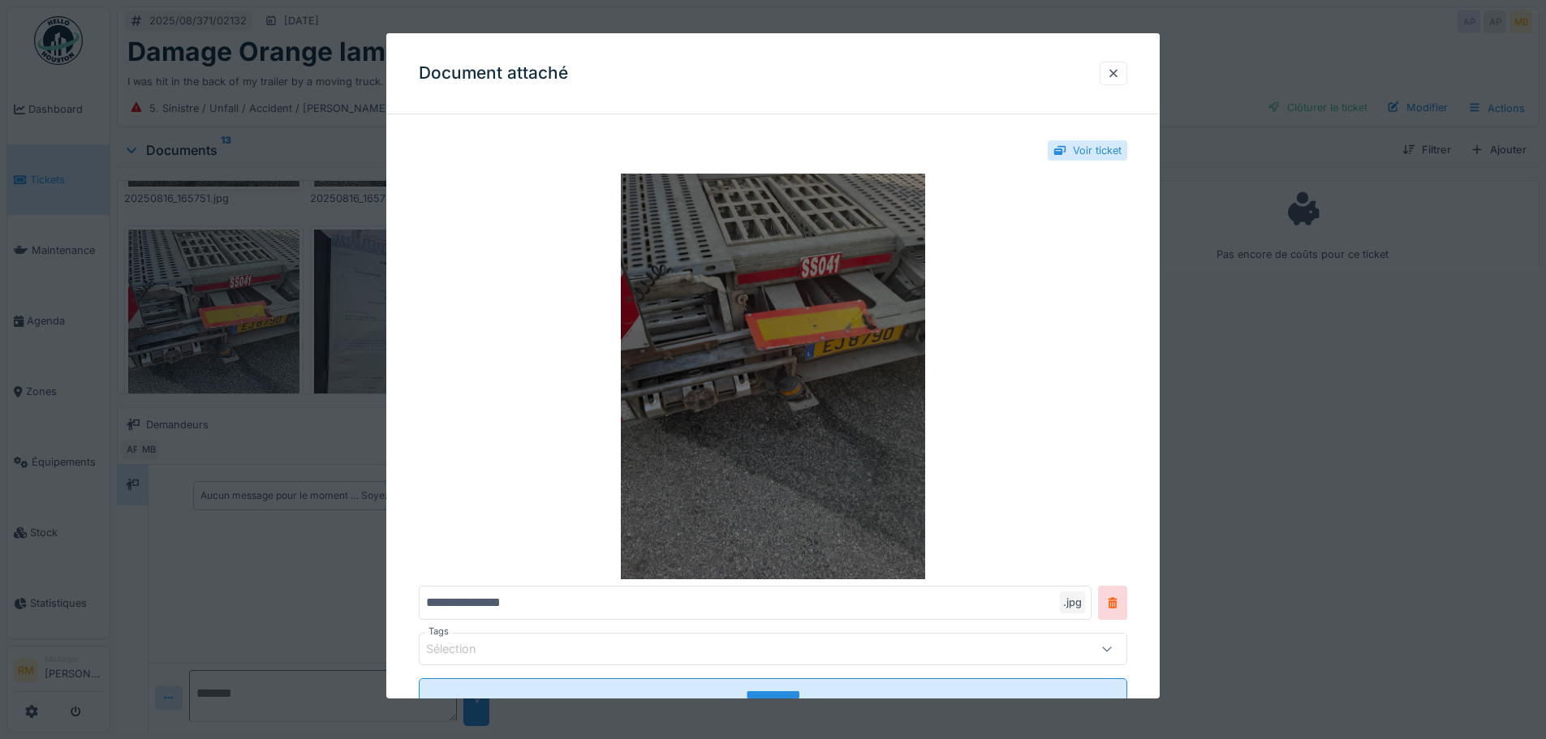
click at [787, 367] on img at bounding box center [773, 377] width 708 height 406
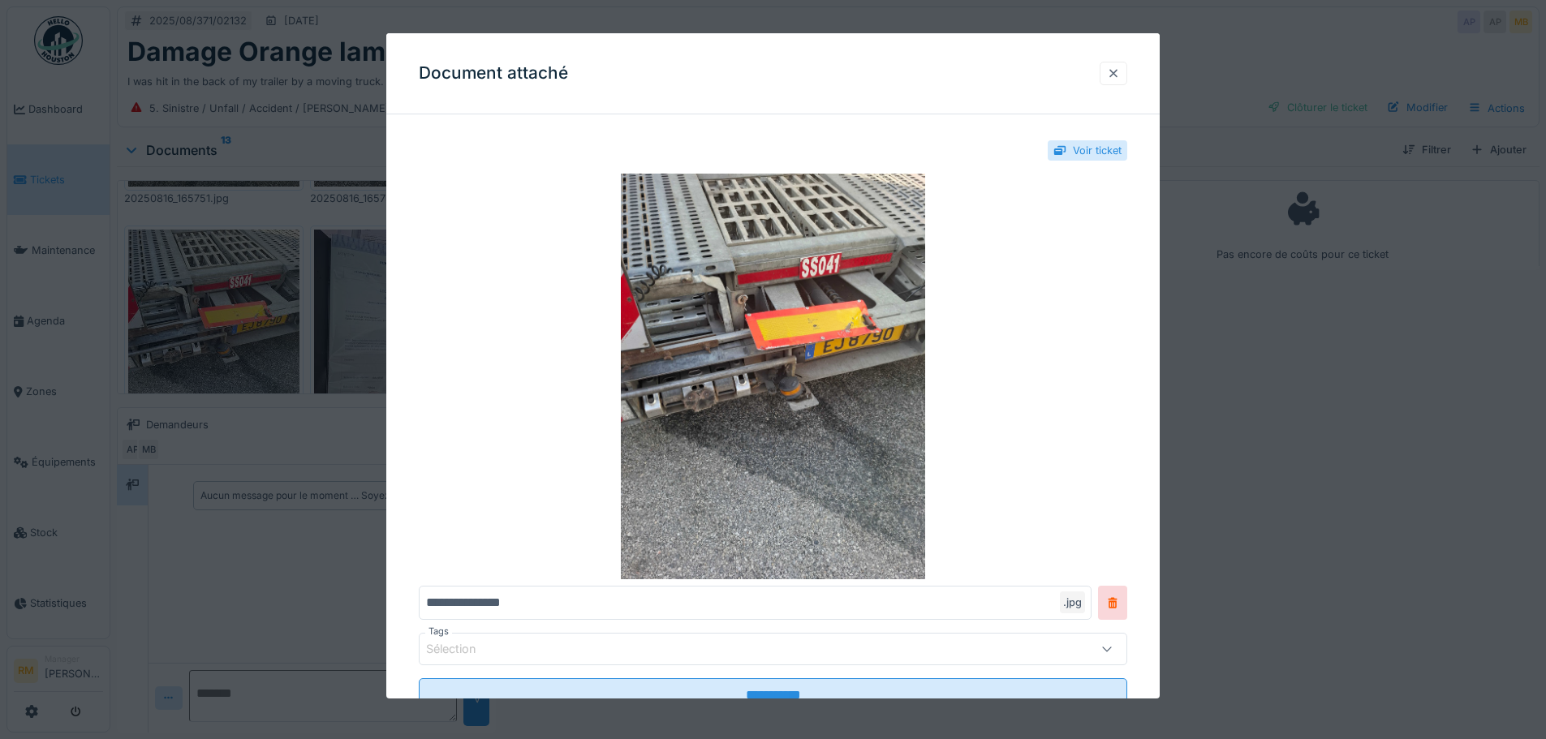
click at [1127, 64] on div at bounding box center [1113, 74] width 28 height 24
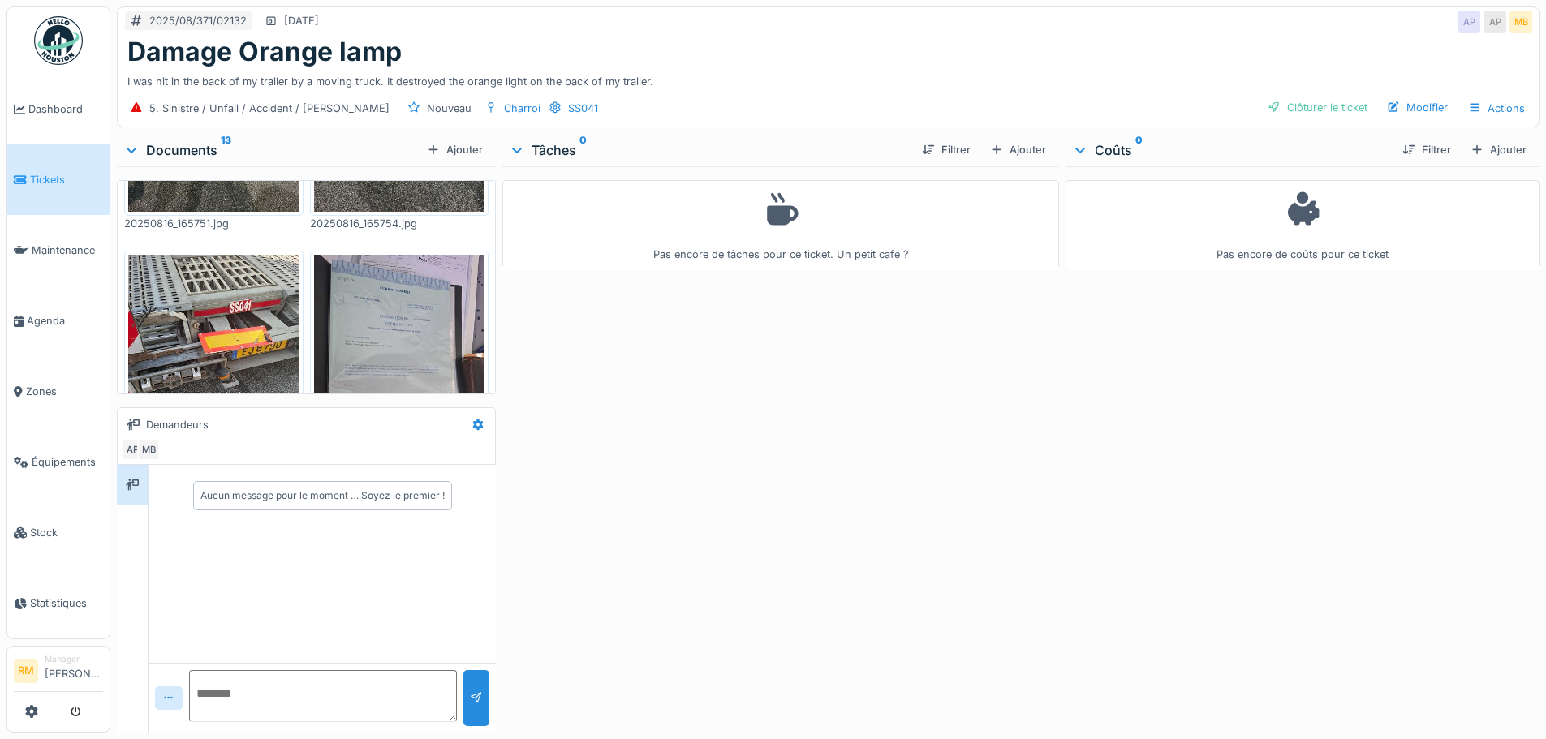
scroll to position [243, 0]
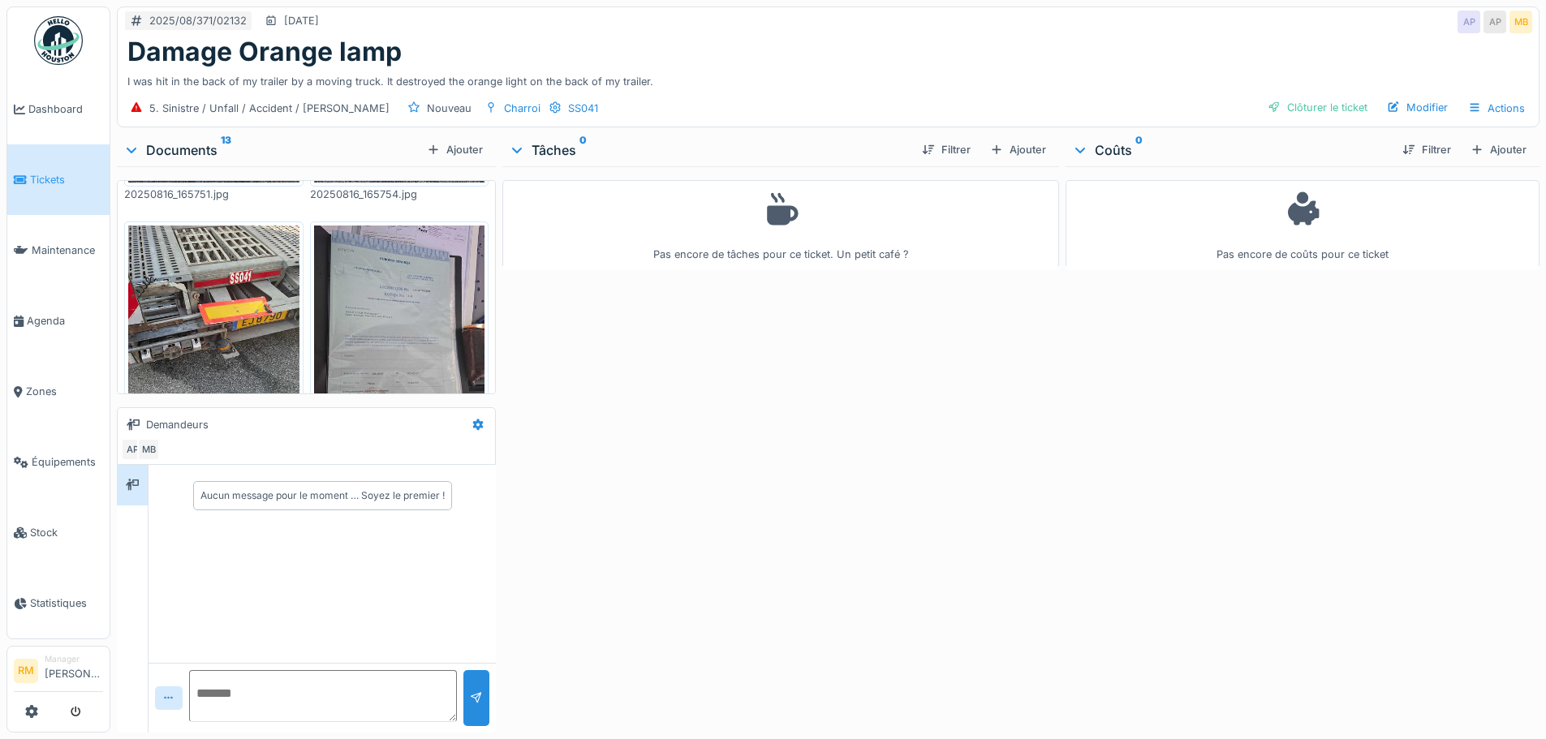
click at [227, 287] on img at bounding box center [213, 340] width 171 height 228
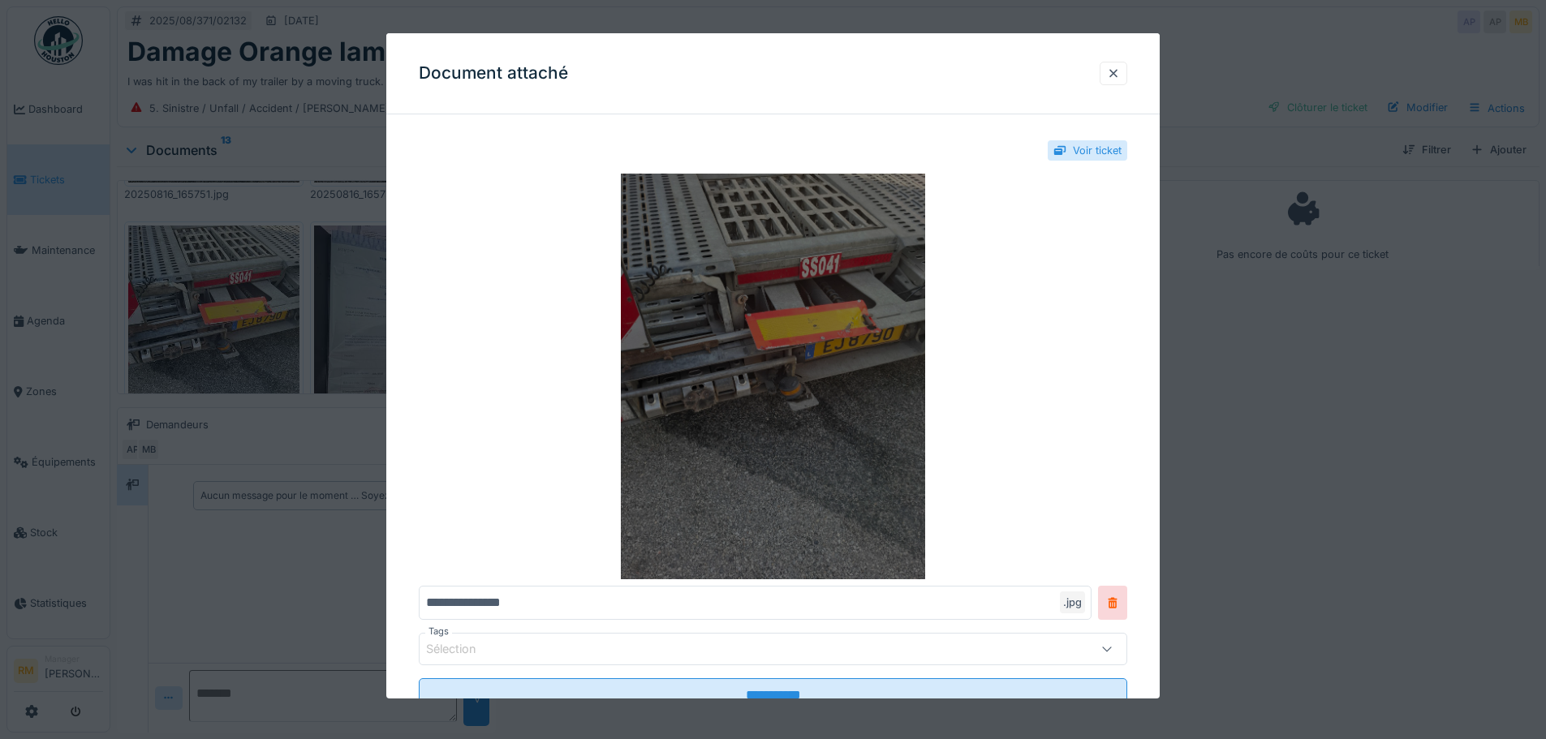
click at [764, 288] on img at bounding box center [773, 377] width 708 height 406
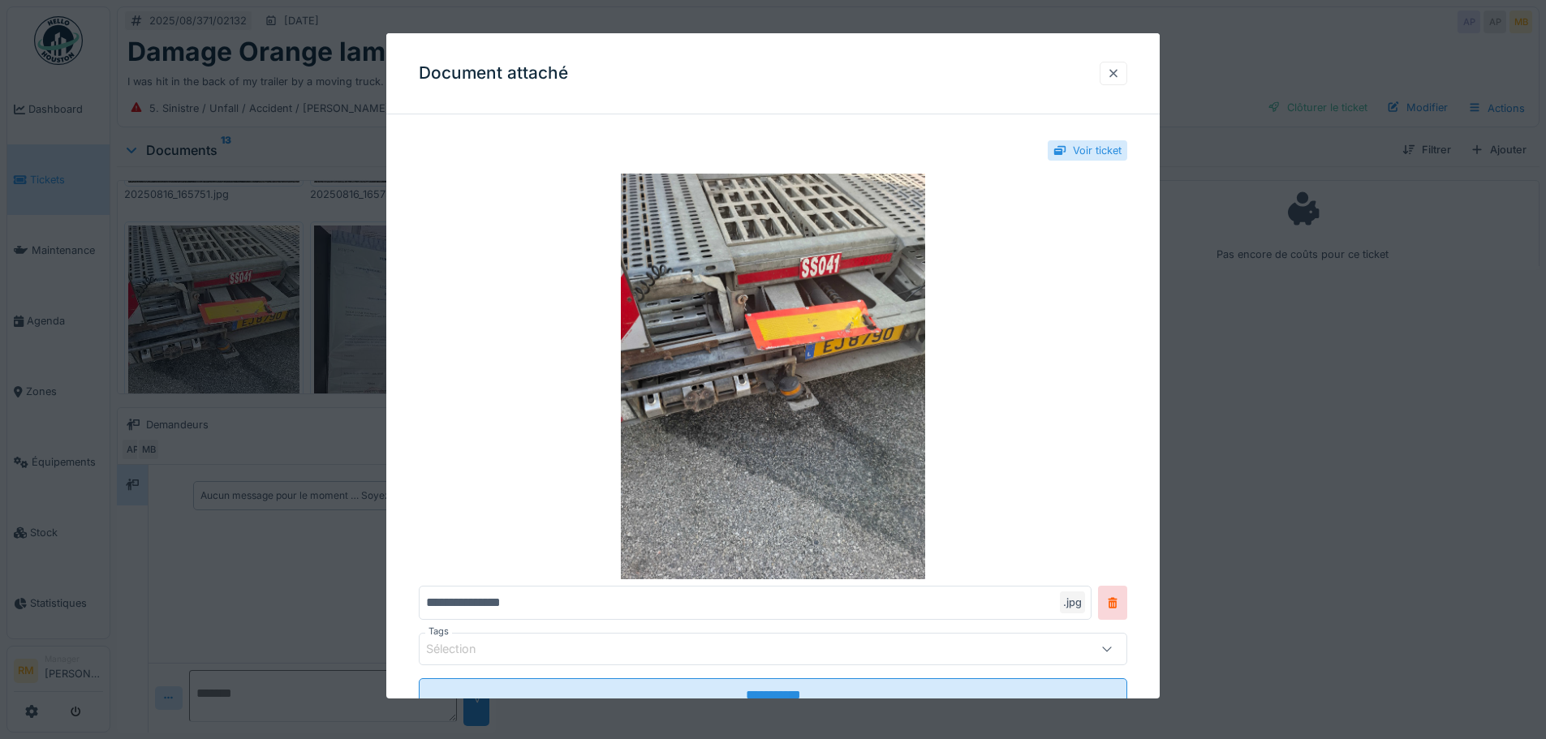
click at [1116, 75] on div at bounding box center [1113, 73] width 13 height 15
